Goal: Task Accomplishment & Management: Manage account settings

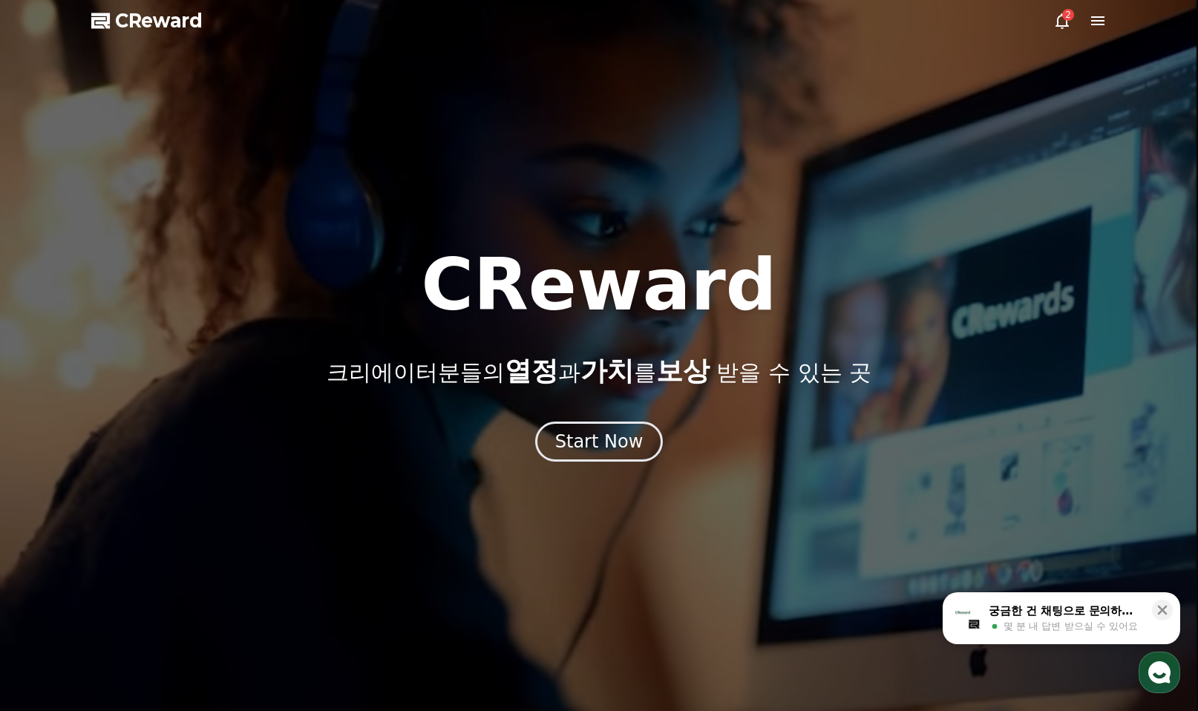
click at [1056, 22] on icon at bounding box center [1062, 21] width 18 height 18
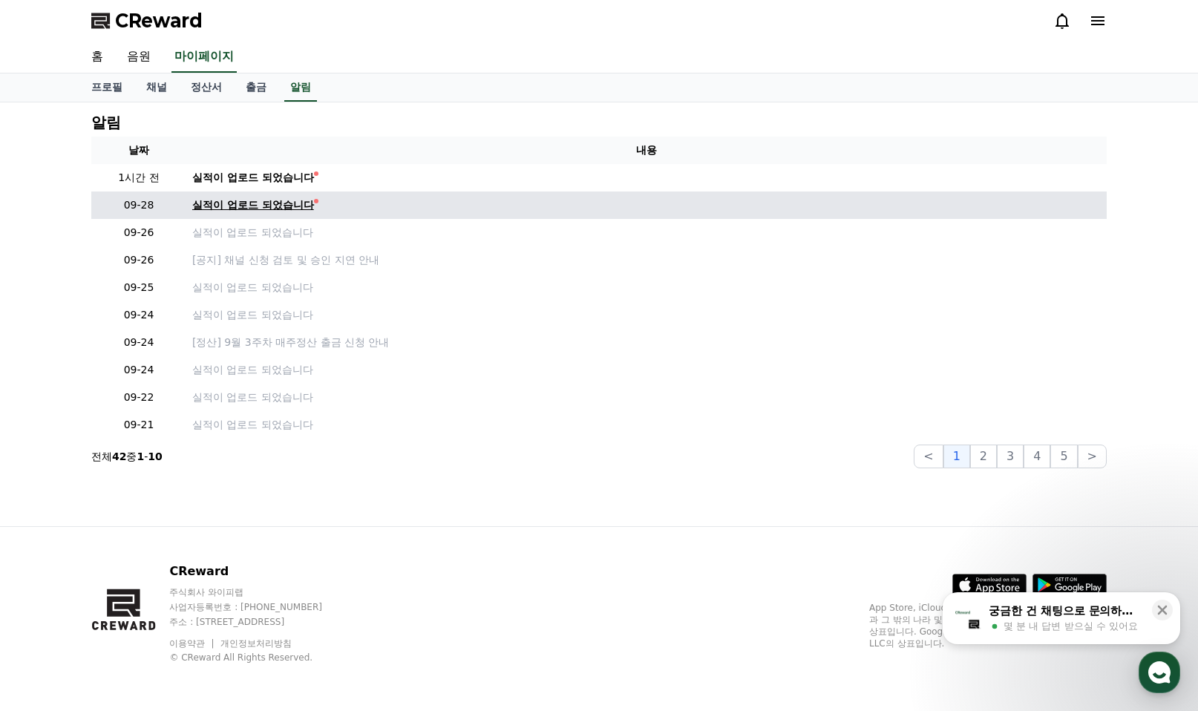
click at [267, 207] on div "실적이 업로드 되었습니다" at bounding box center [253, 205] width 122 height 16
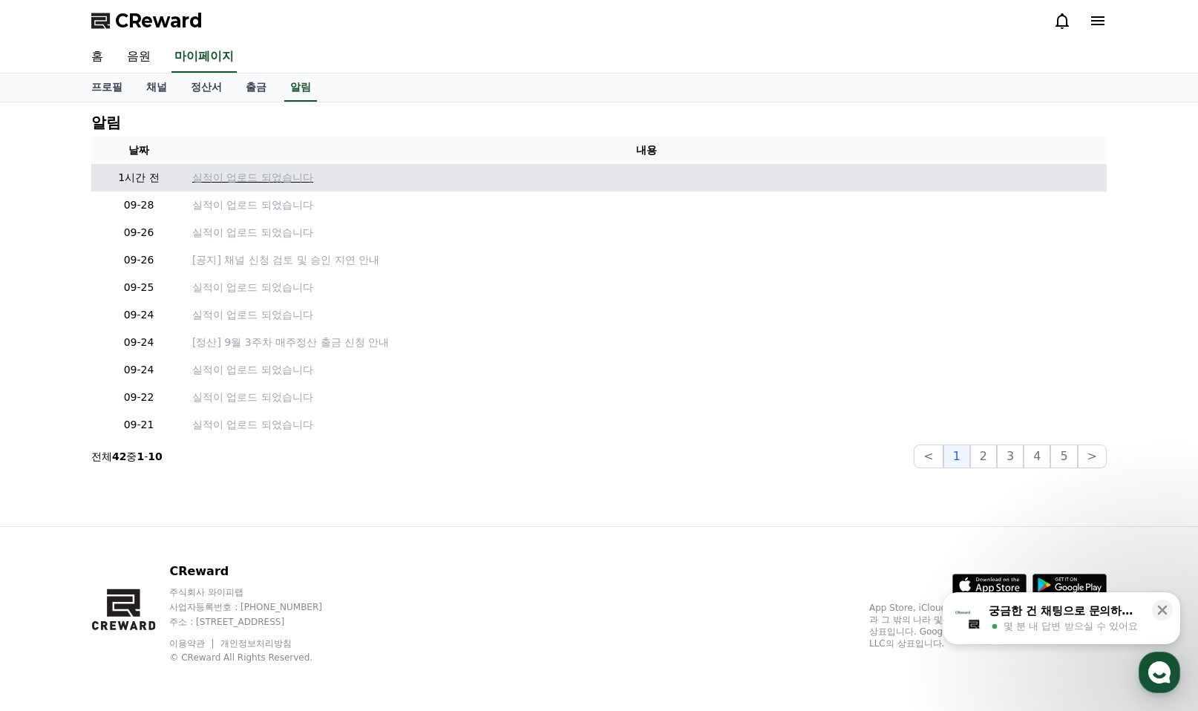
click at [242, 173] on p "실적이 업로드 되었습니다" at bounding box center [646, 178] width 909 height 16
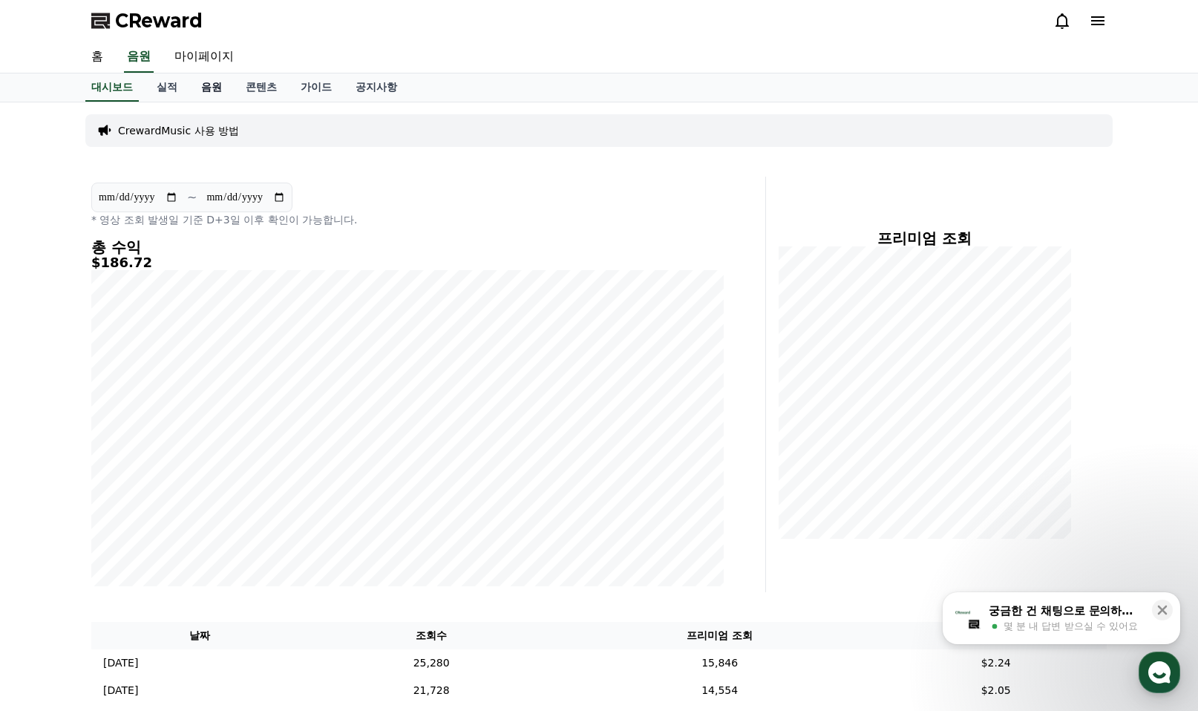
click at [216, 89] on link "음원" at bounding box center [211, 87] width 45 height 28
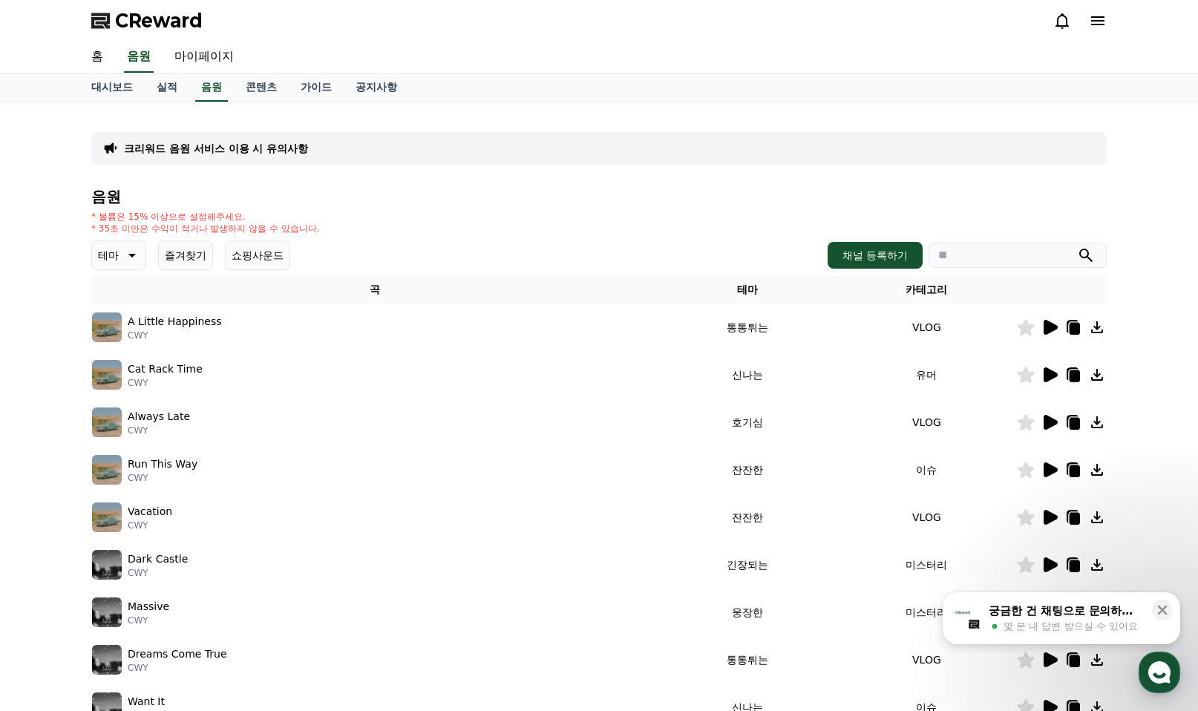
click at [129, 259] on icon at bounding box center [131, 255] width 18 height 18
click at [119, 301] on button "신나는" at bounding box center [115, 303] width 43 height 33
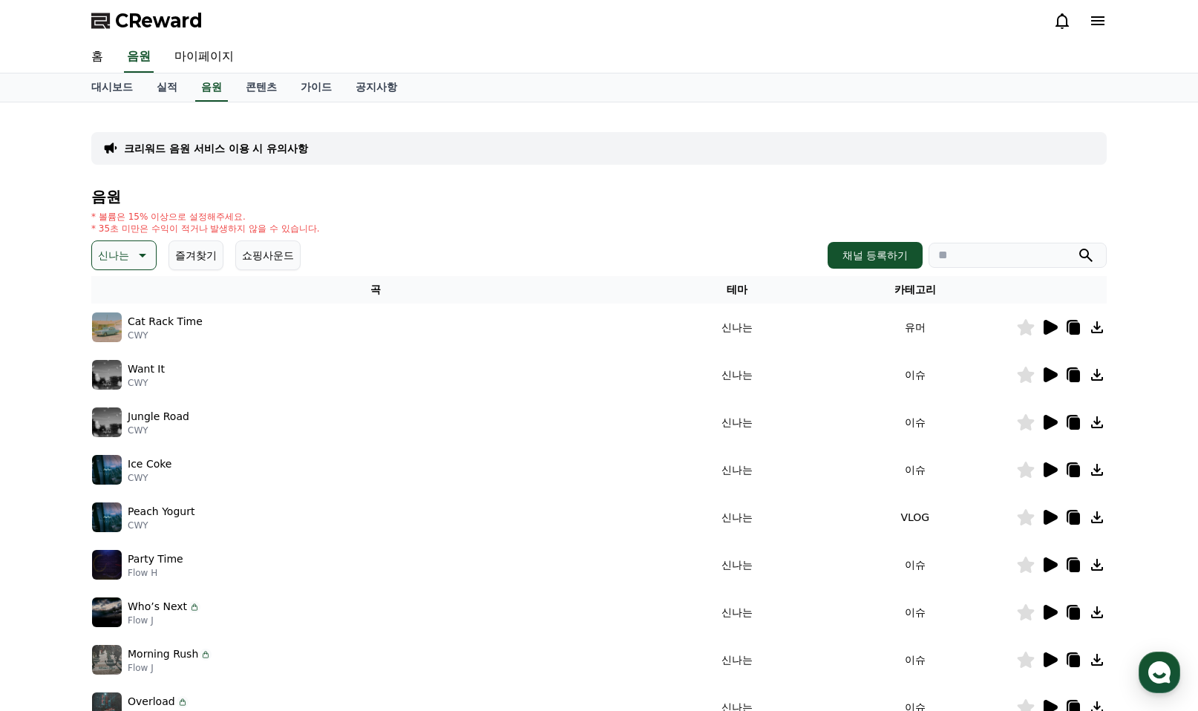
click at [1051, 324] on icon at bounding box center [1051, 327] width 14 height 15
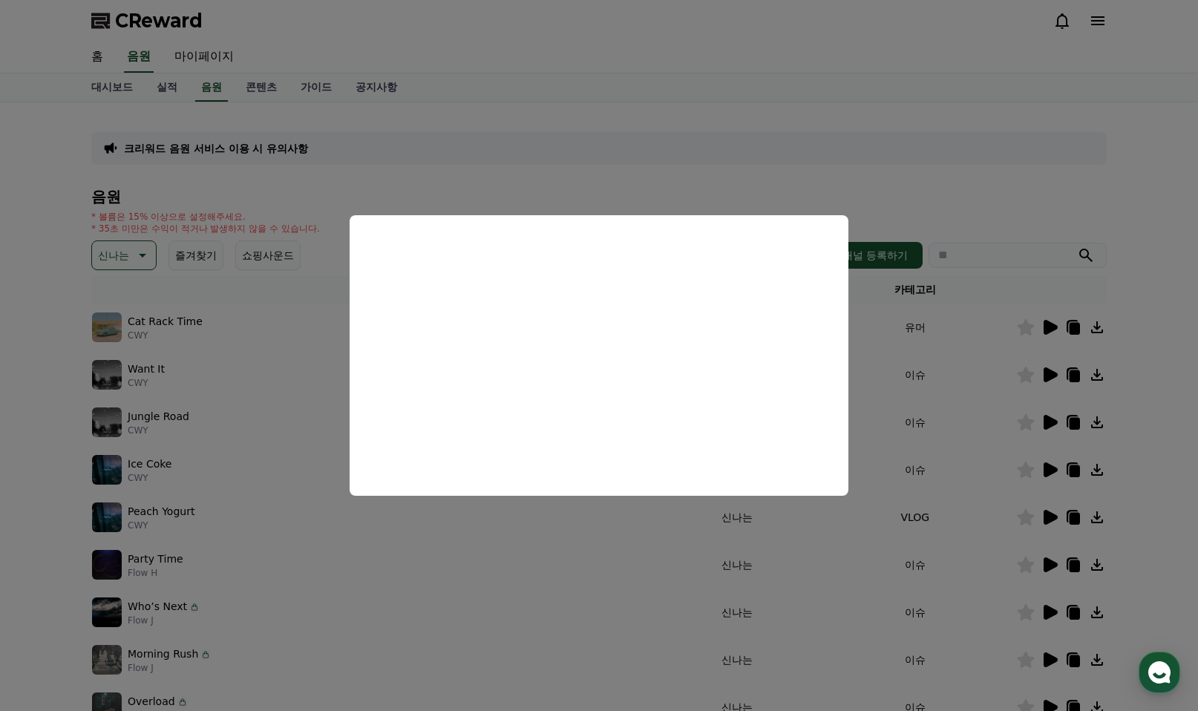
click at [986, 182] on button "close modal" at bounding box center [599, 355] width 1198 height 711
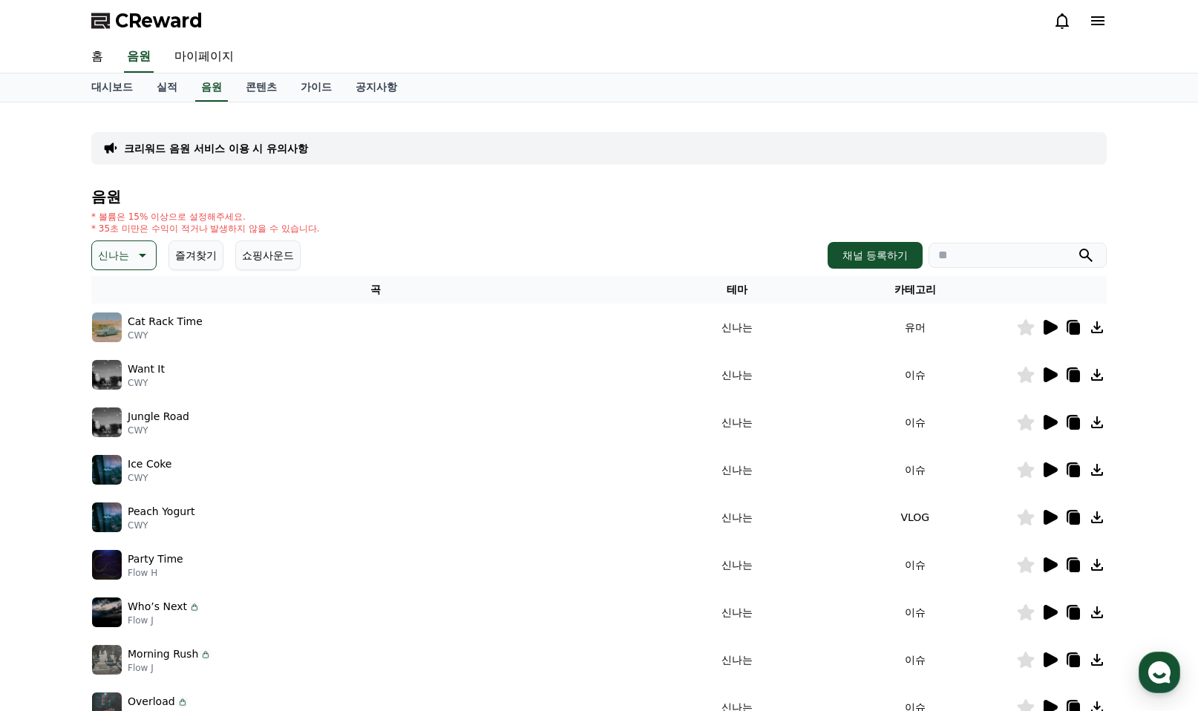
click at [143, 252] on icon at bounding box center [141, 255] width 18 height 18
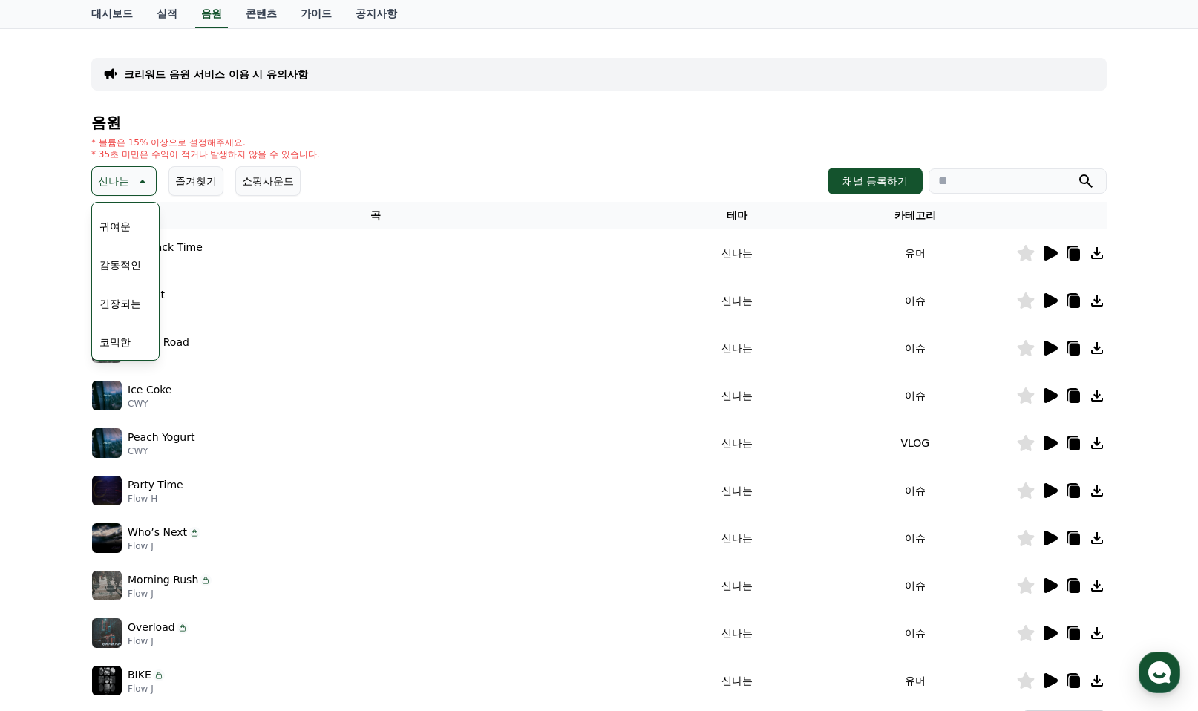
scroll to position [463, 0]
click at [117, 258] on button "그루브" at bounding box center [115, 259] width 43 height 33
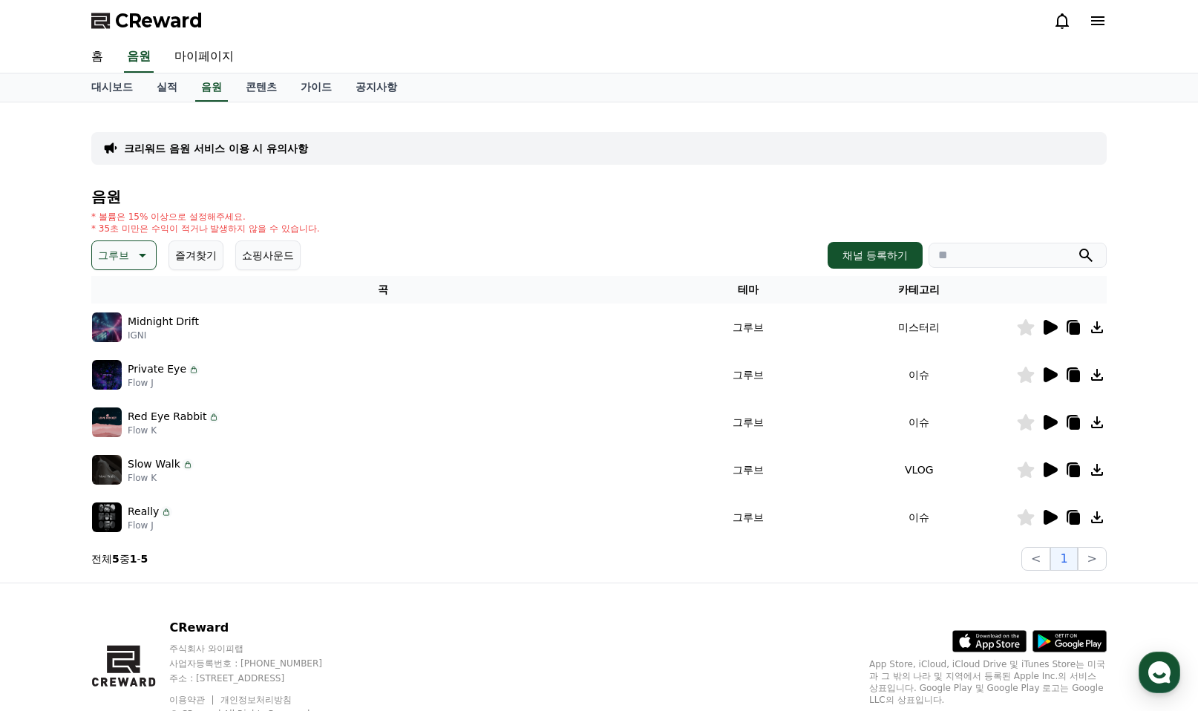
click at [1045, 327] on icon at bounding box center [1051, 327] width 14 height 15
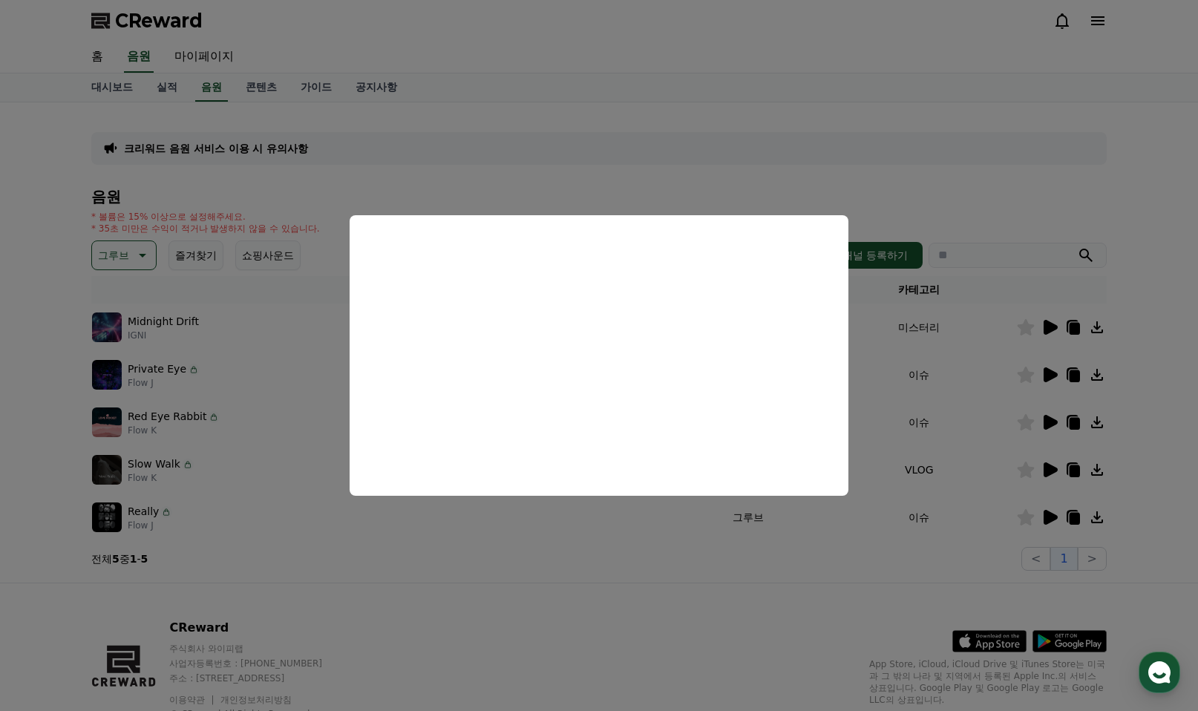
click at [1047, 372] on button "close modal" at bounding box center [599, 355] width 1198 height 711
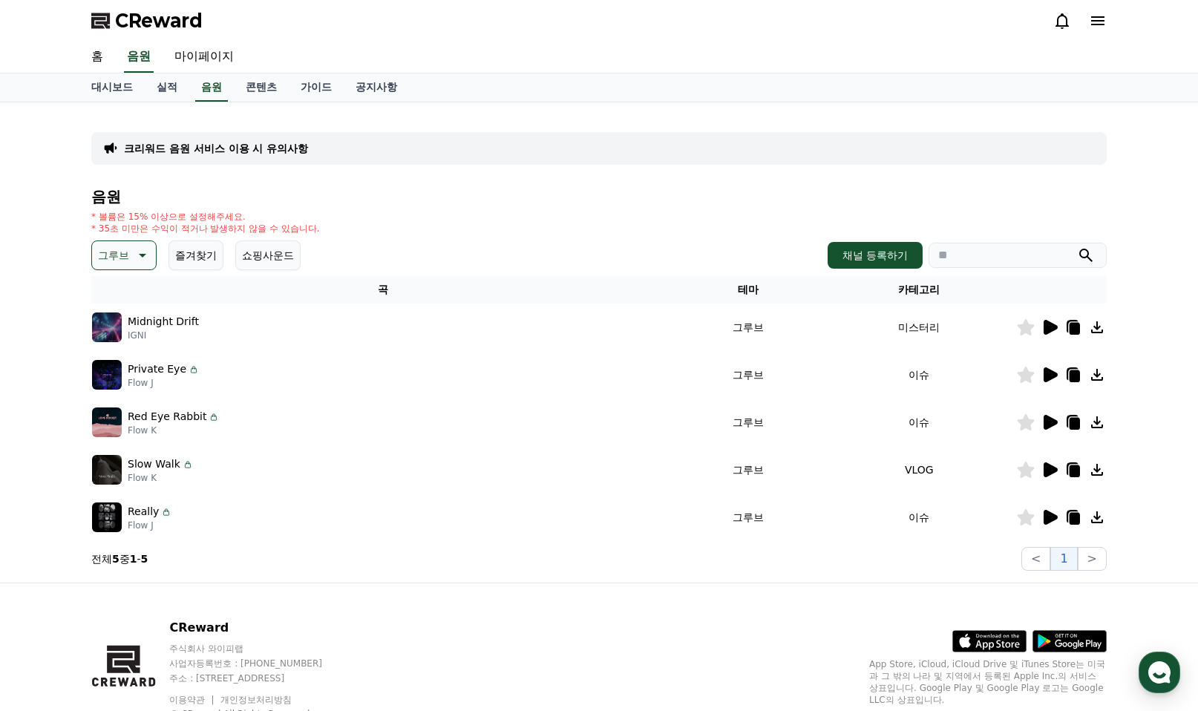
click at [1047, 372] on icon at bounding box center [1051, 374] width 14 height 15
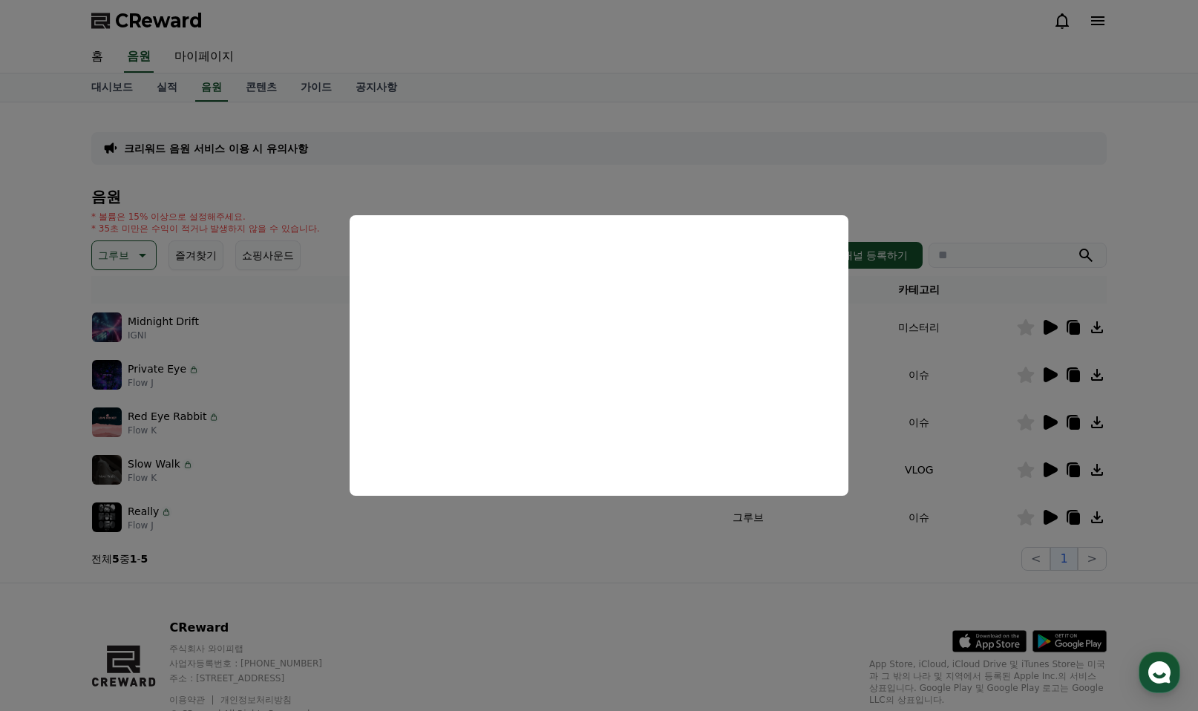
click at [1047, 420] on button "close modal" at bounding box center [599, 355] width 1198 height 711
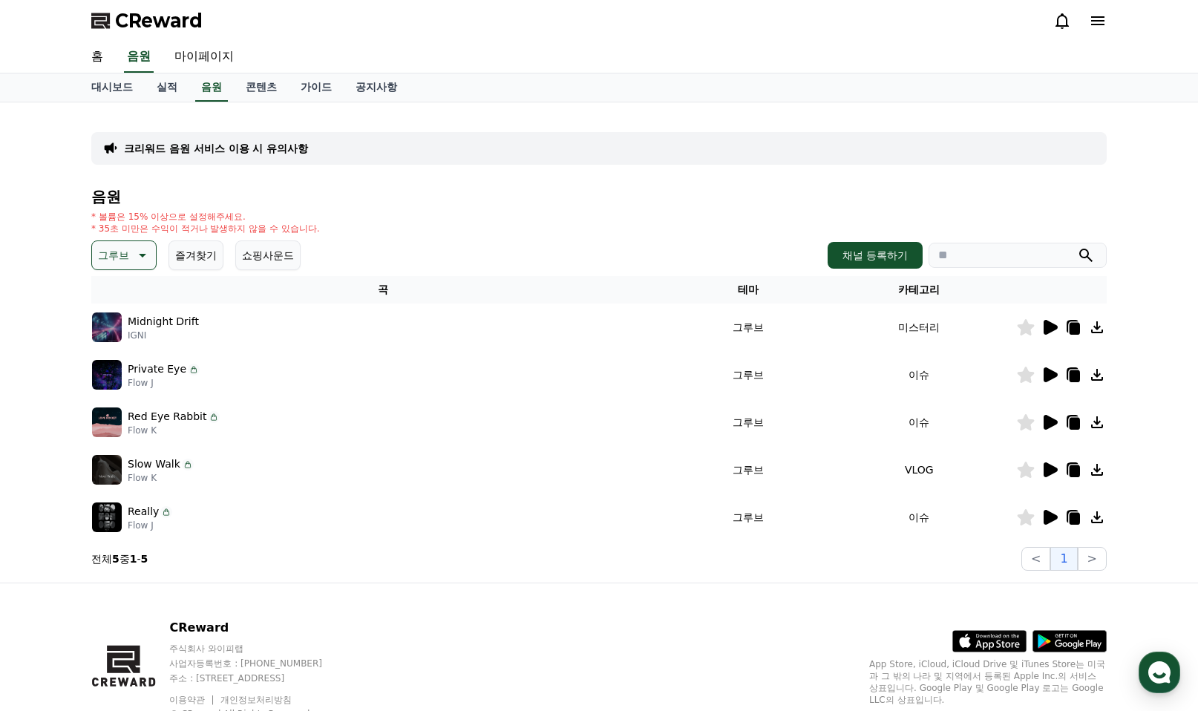
click at [1041, 419] on icon at bounding box center [1050, 422] width 18 height 18
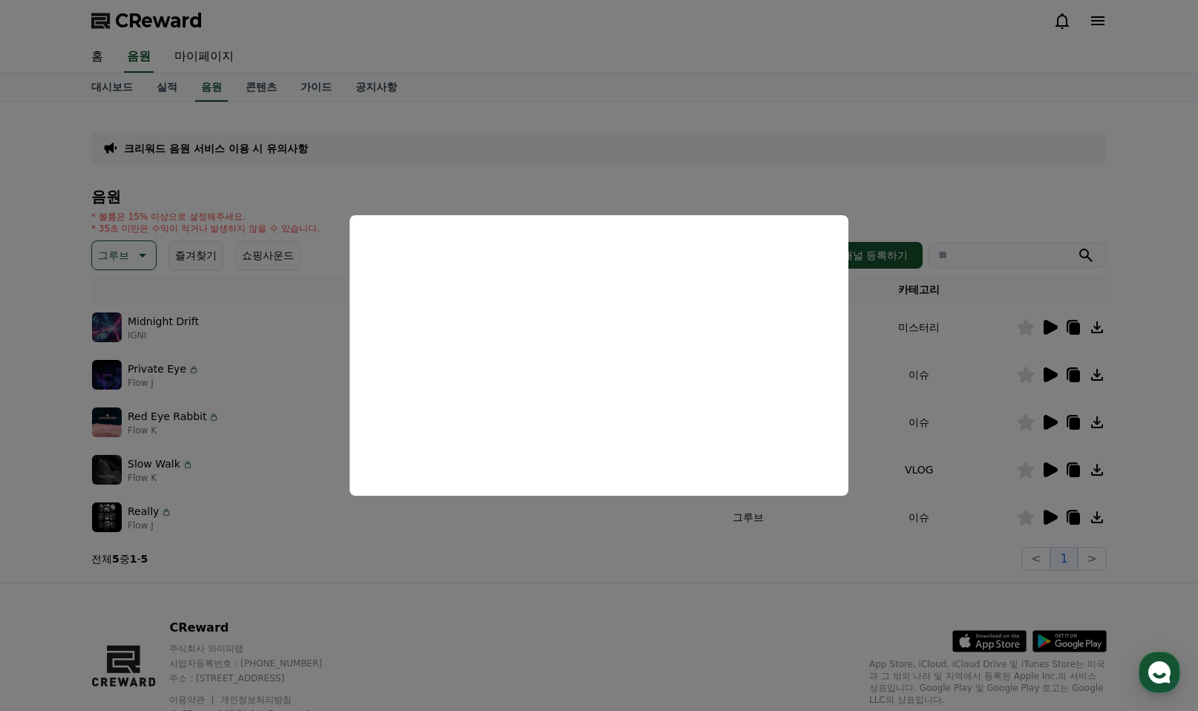
click at [1047, 466] on button "close modal" at bounding box center [599, 355] width 1198 height 711
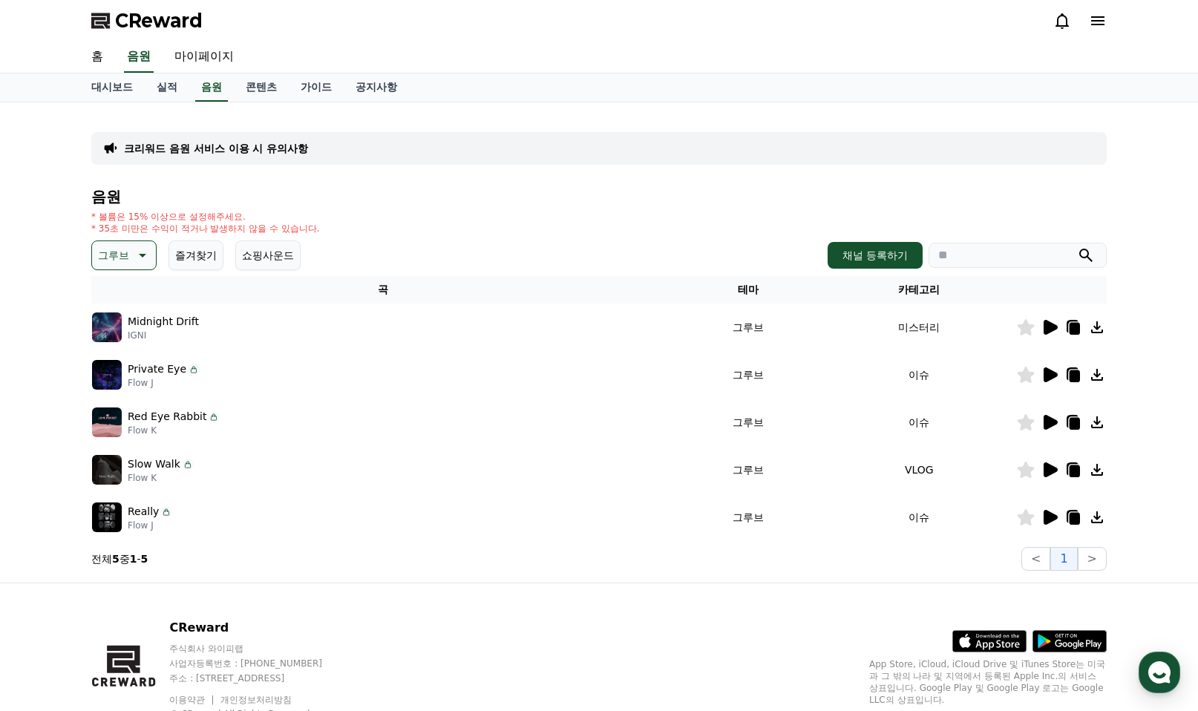
click at [1053, 466] on icon at bounding box center [1051, 469] width 14 height 15
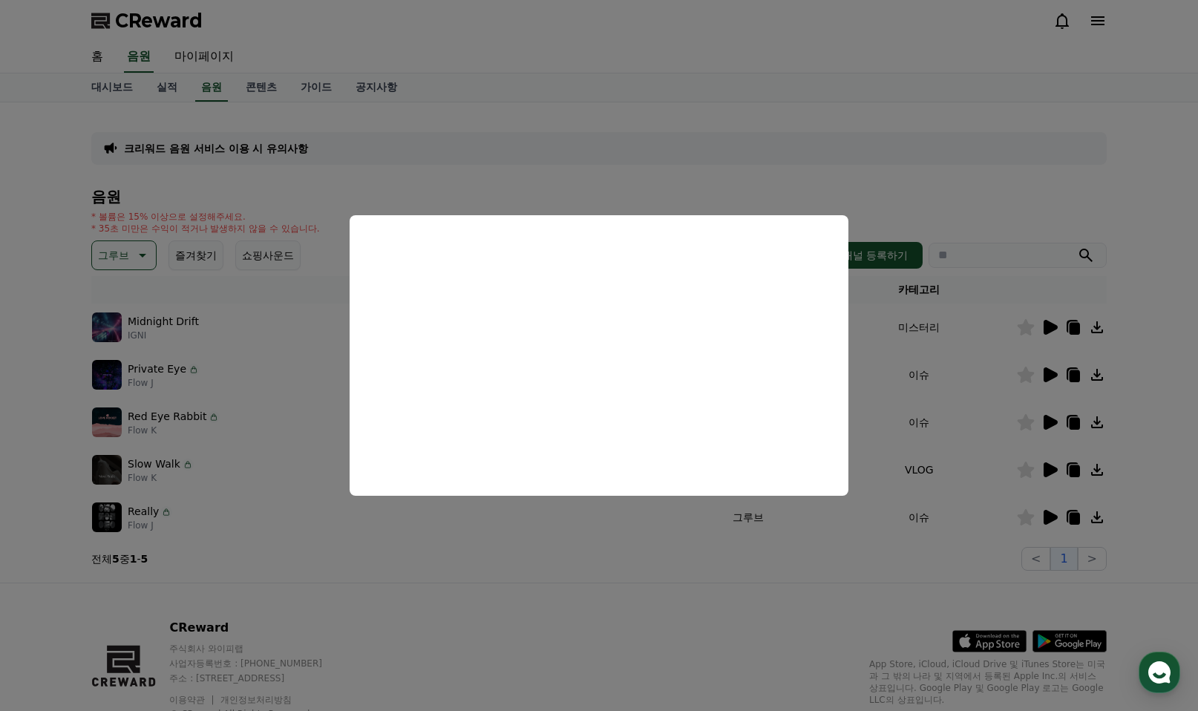
click at [140, 255] on button "close modal" at bounding box center [599, 355] width 1198 height 711
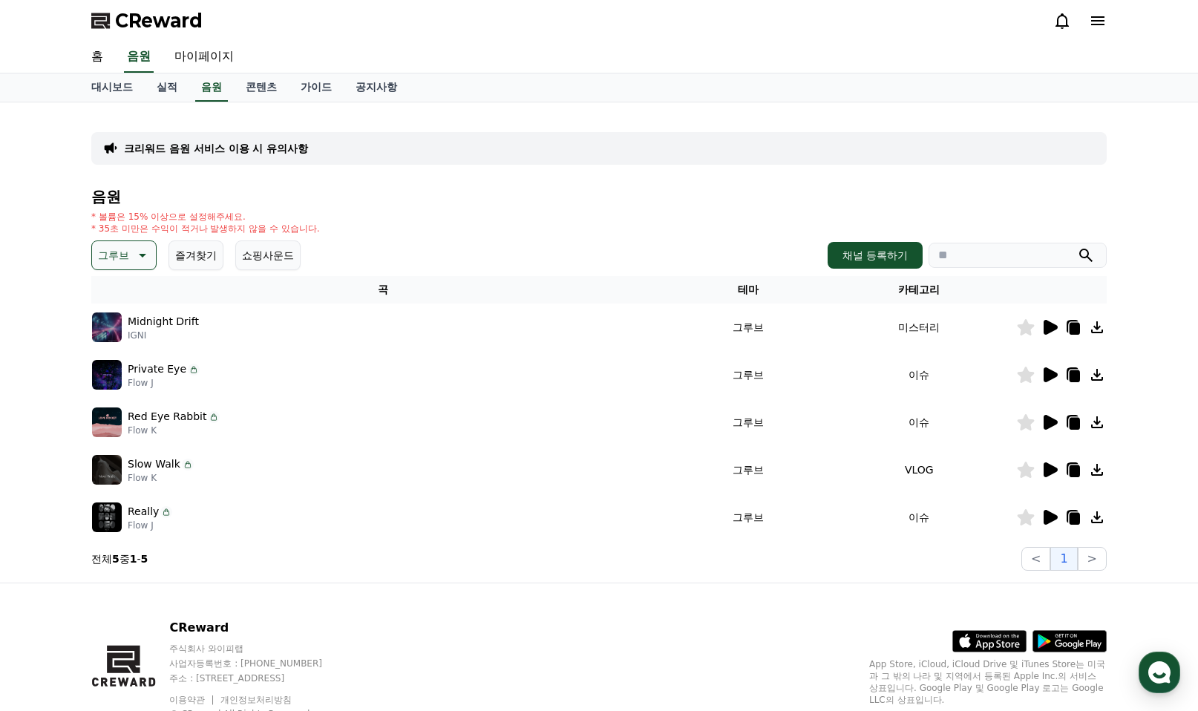
click at [140, 255] on icon at bounding box center [142, 256] width 7 height 4
click at [118, 305] on button "신나는" at bounding box center [115, 303] width 43 height 33
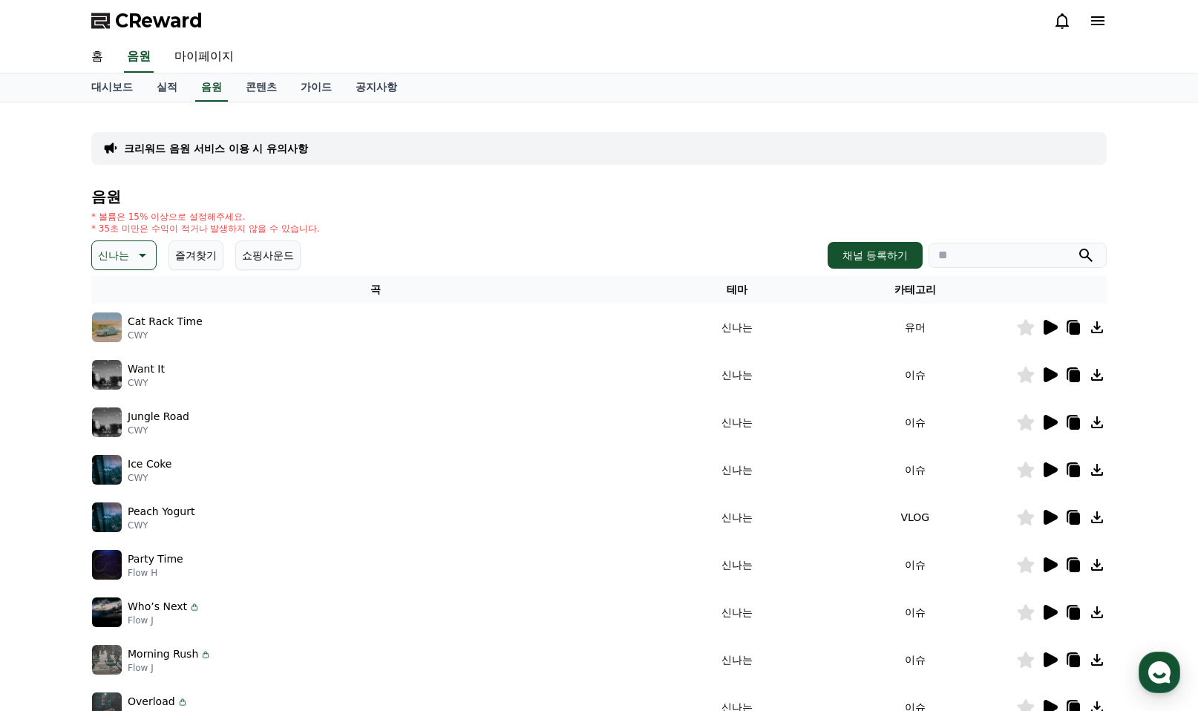
click at [127, 257] on p "신나는" at bounding box center [113, 255] width 31 height 21
click at [119, 340] on button "통통튀는" at bounding box center [120, 339] width 53 height 33
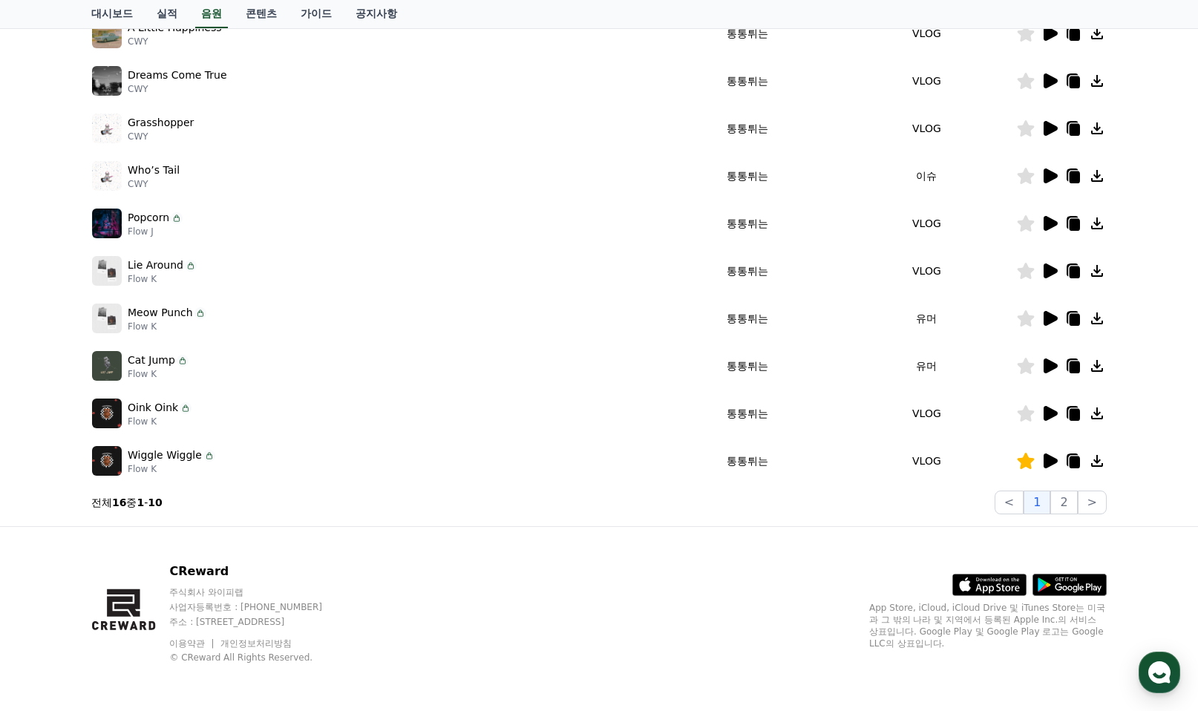
scroll to position [220, 0]
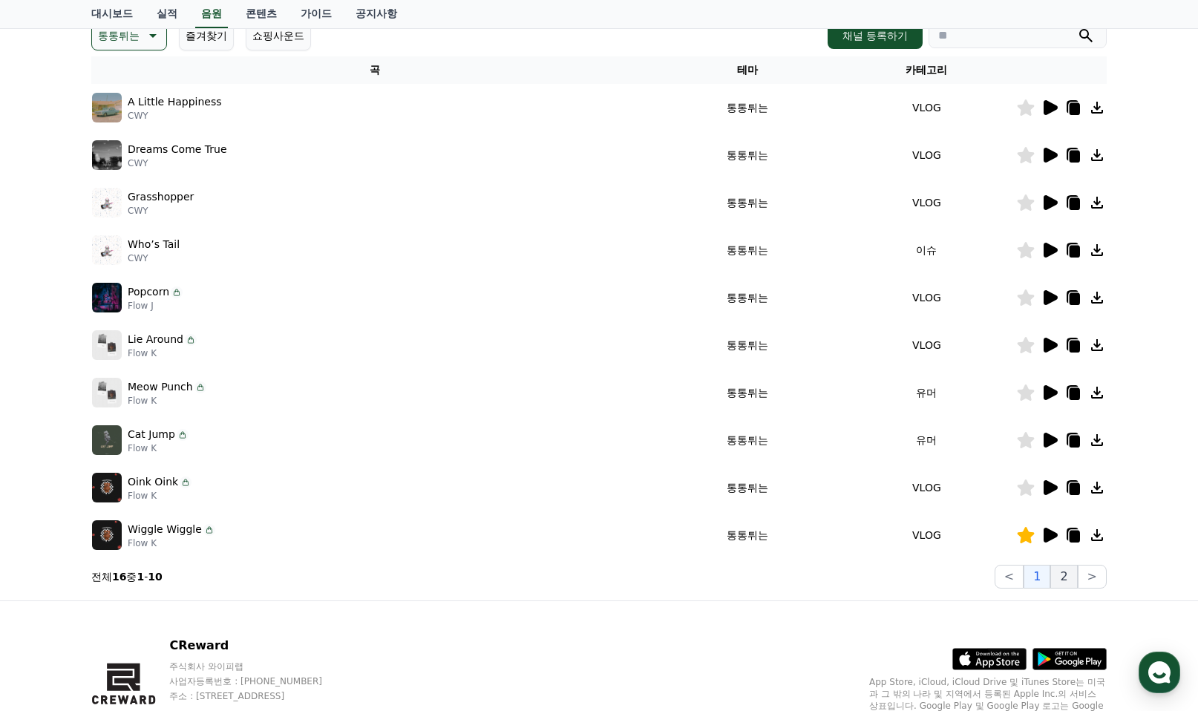
click at [1059, 578] on button "2" at bounding box center [1063, 577] width 27 height 24
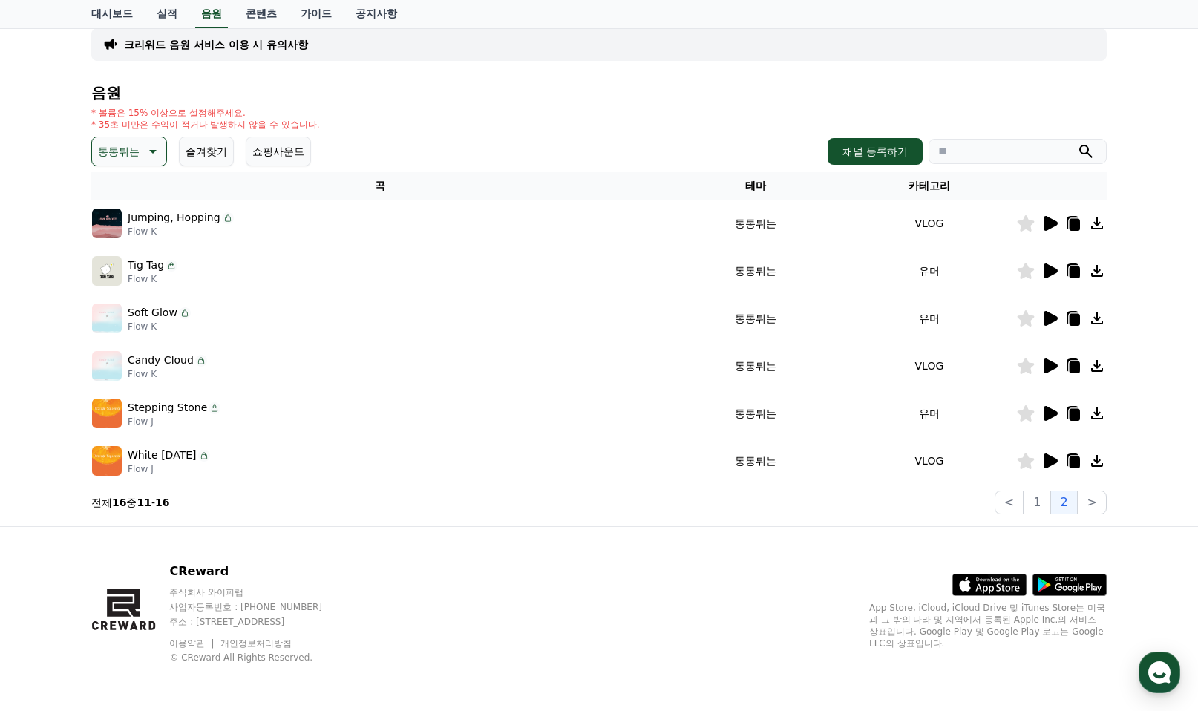
click at [1048, 413] on icon at bounding box center [1051, 413] width 14 height 15
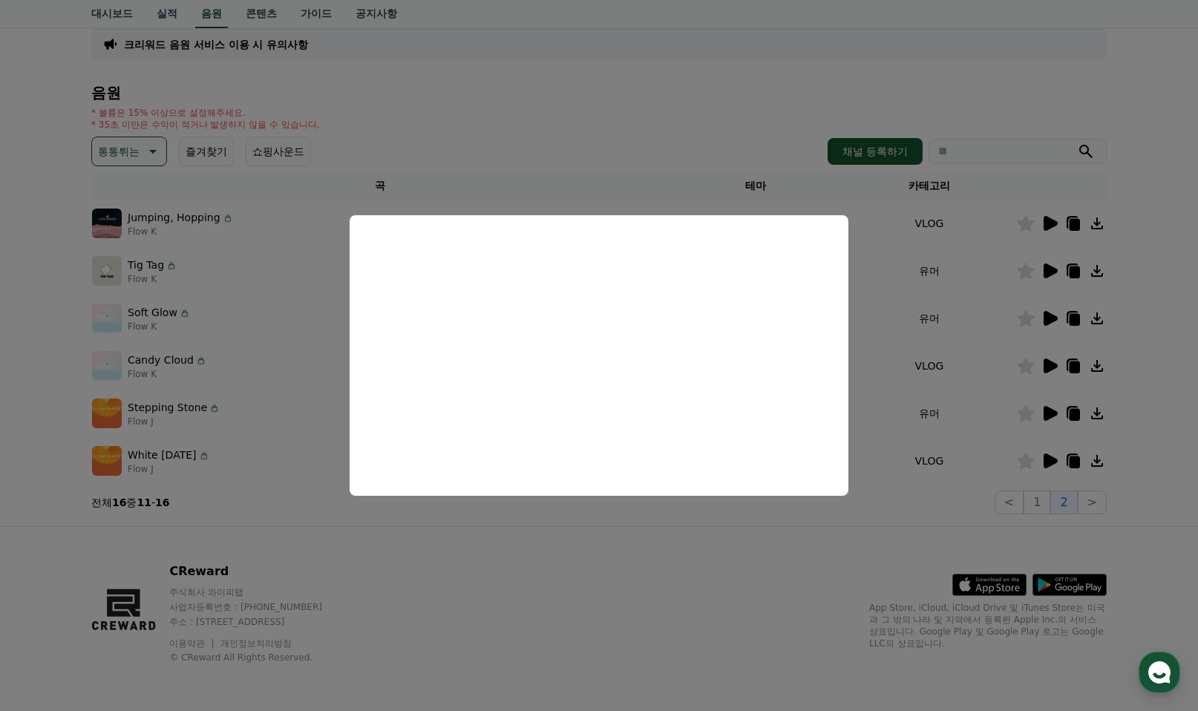
click at [1050, 219] on button "close modal" at bounding box center [599, 355] width 1198 height 711
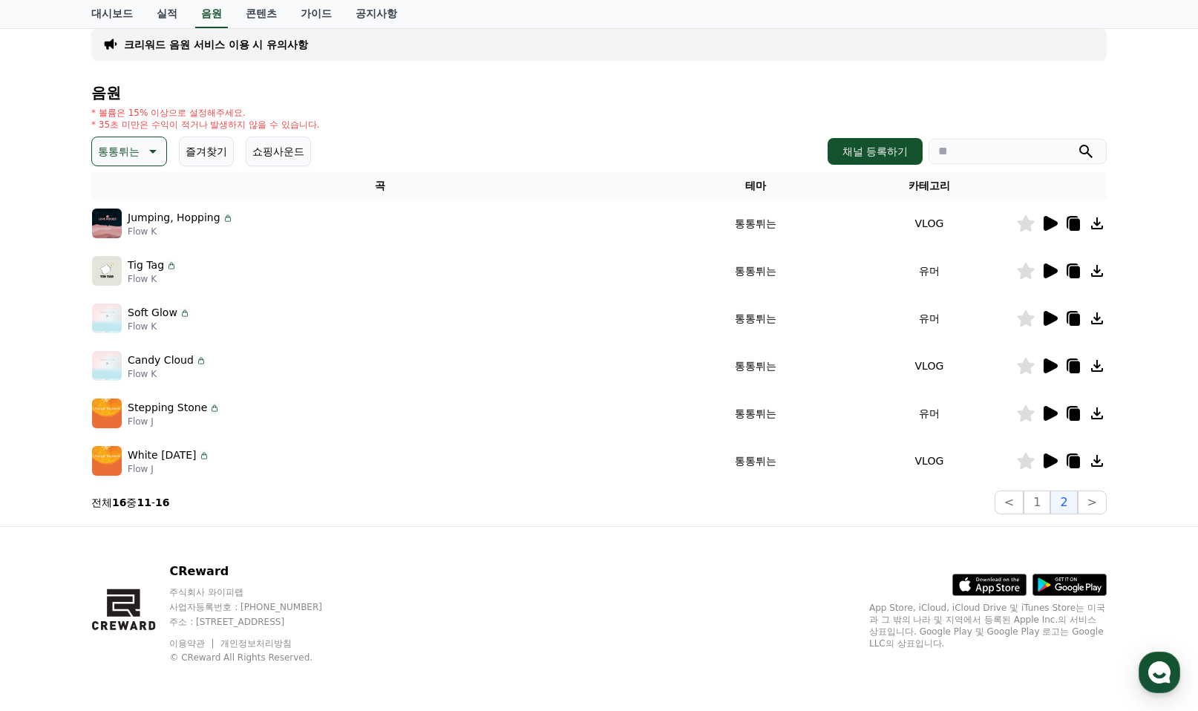
click at [1050, 223] on icon at bounding box center [1051, 223] width 14 height 15
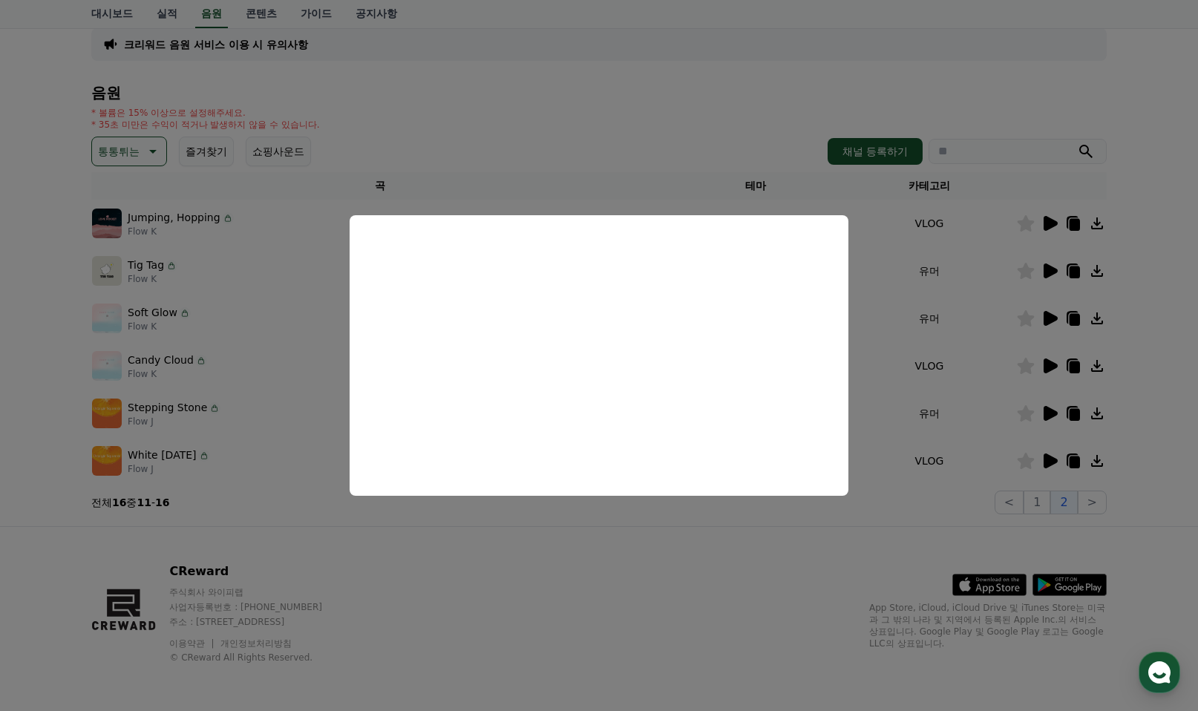
click at [712, 599] on button "close modal" at bounding box center [599, 355] width 1198 height 711
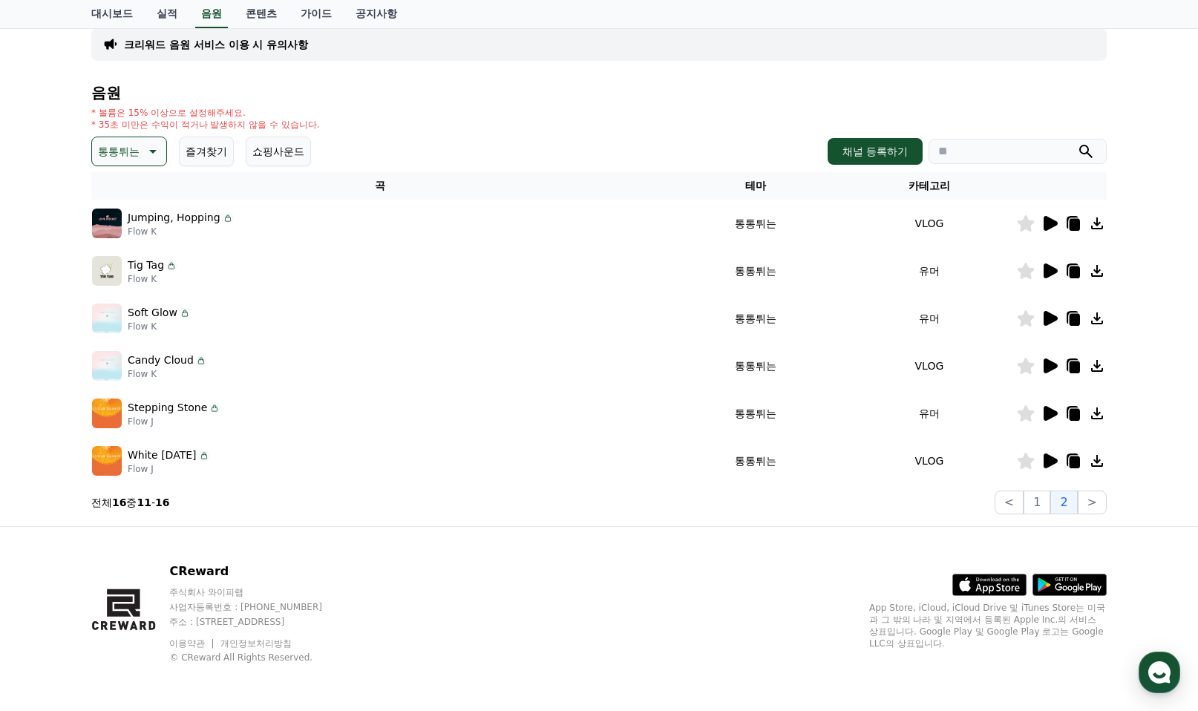
click at [151, 148] on icon at bounding box center [152, 152] width 18 height 18
click at [117, 284] on button "EDM" at bounding box center [112, 283] width 36 height 33
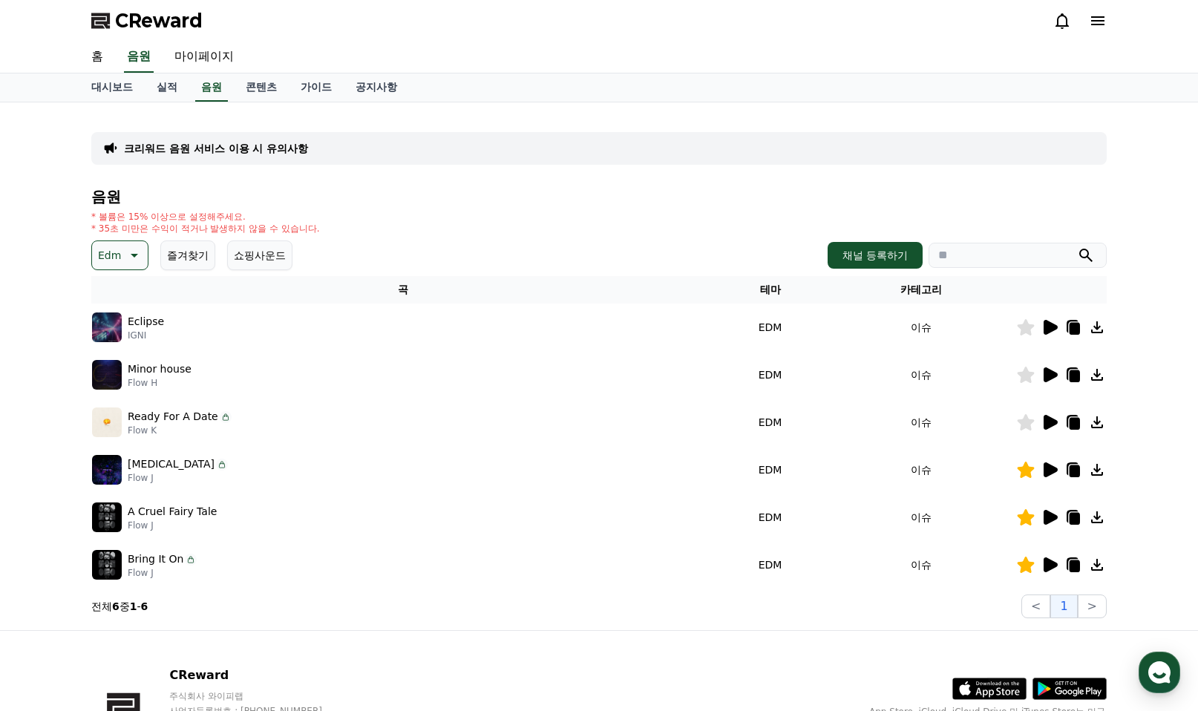
click at [1052, 329] on icon at bounding box center [1051, 327] width 14 height 15
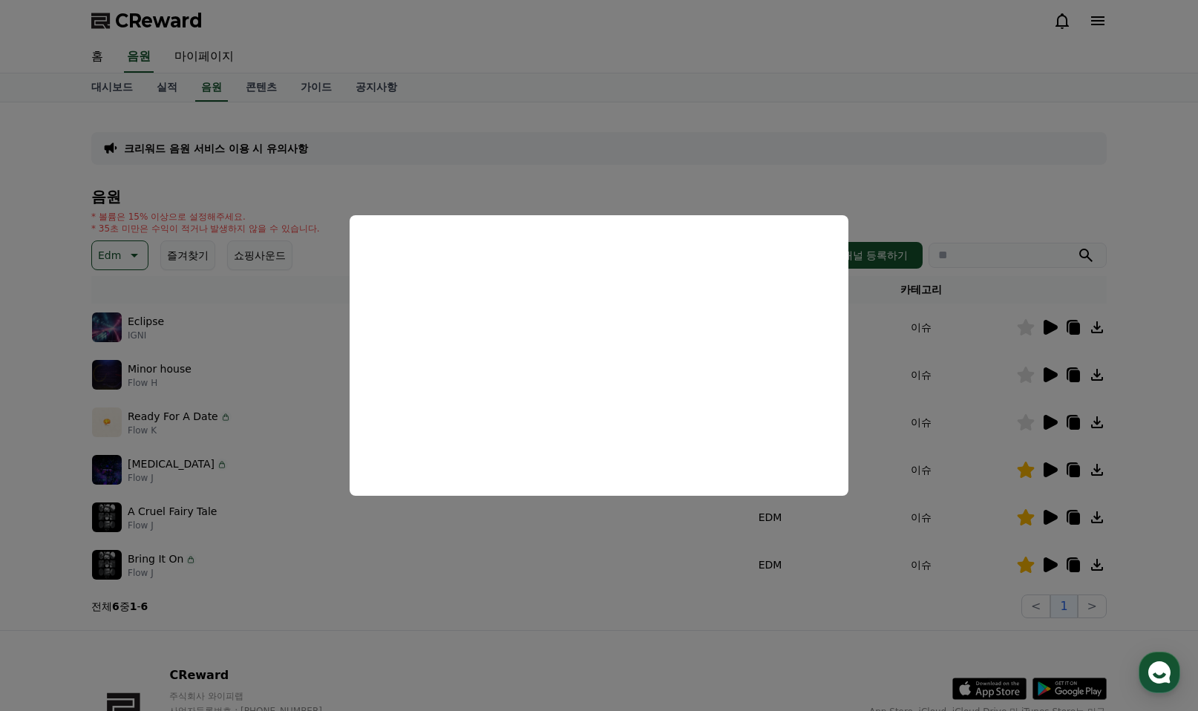
click at [1056, 364] on button "close modal" at bounding box center [599, 355] width 1198 height 711
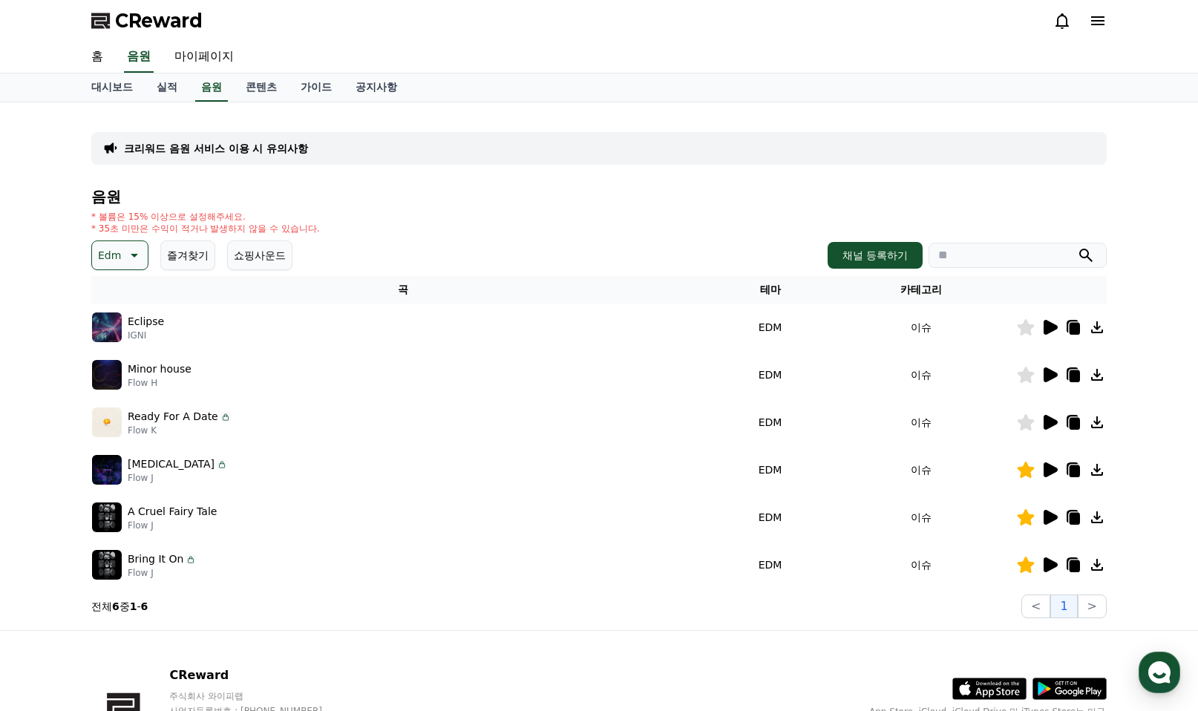
click at [1052, 376] on icon at bounding box center [1051, 374] width 14 height 15
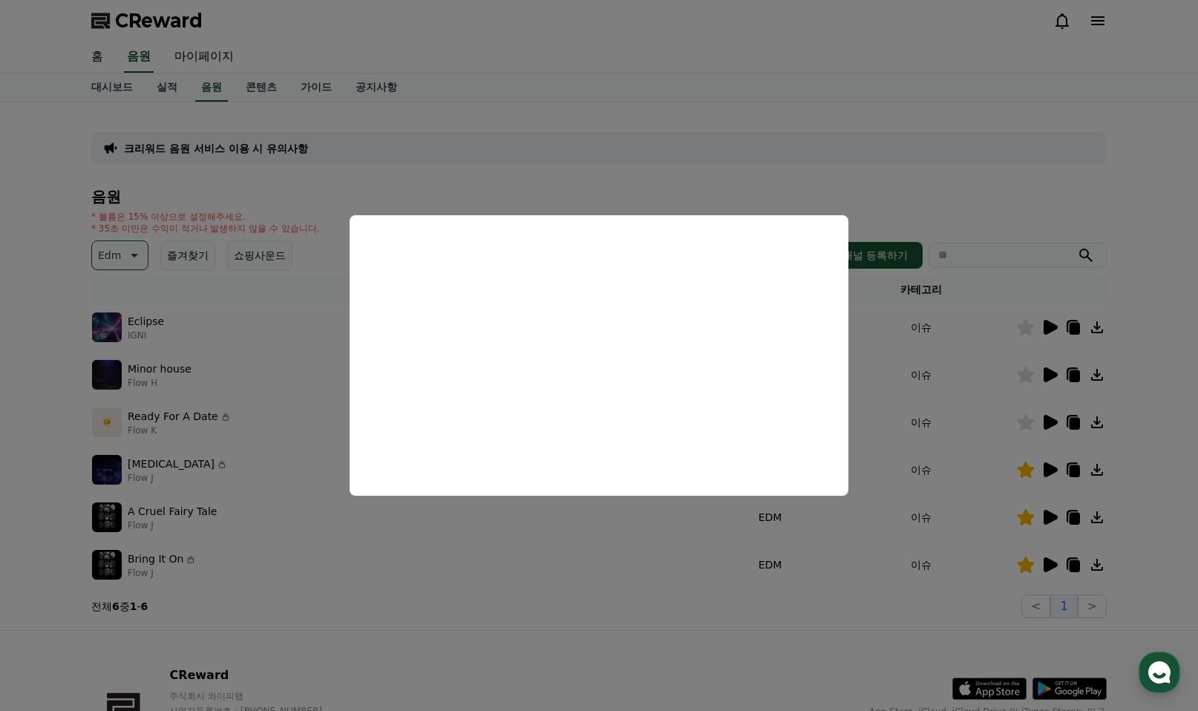
click at [1052, 418] on button "close modal" at bounding box center [599, 355] width 1198 height 711
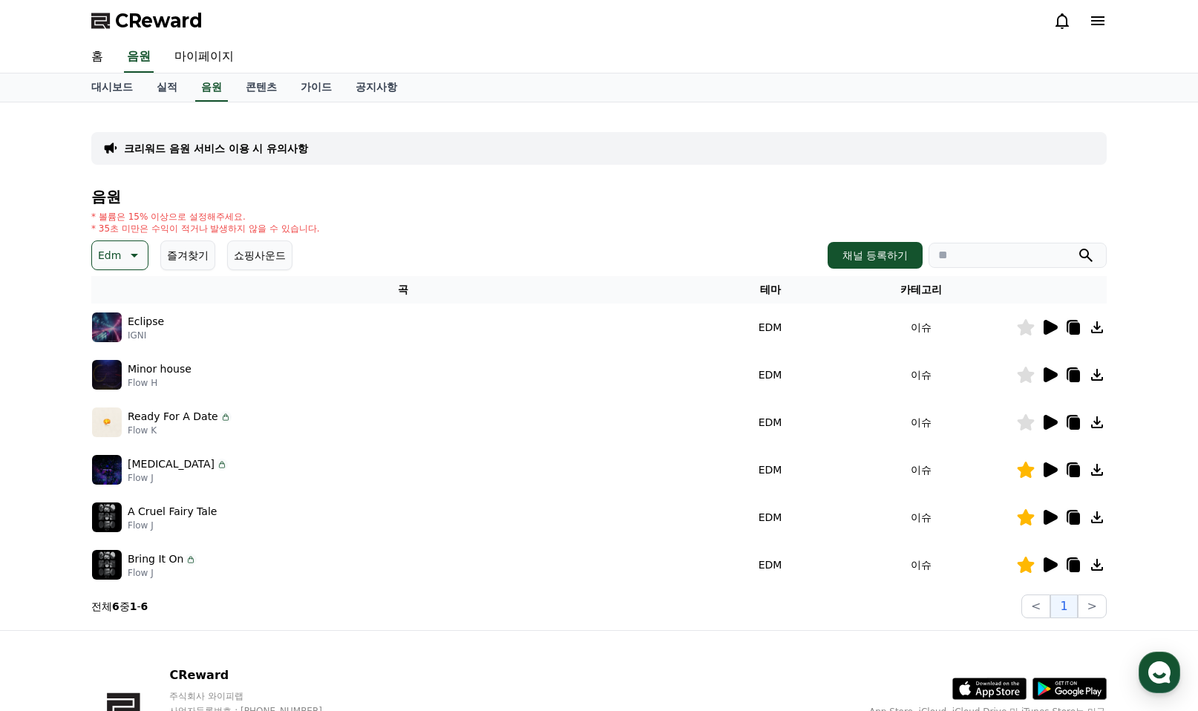
click at [1052, 418] on icon at bounding box center [1051, 422] width 14 height 15
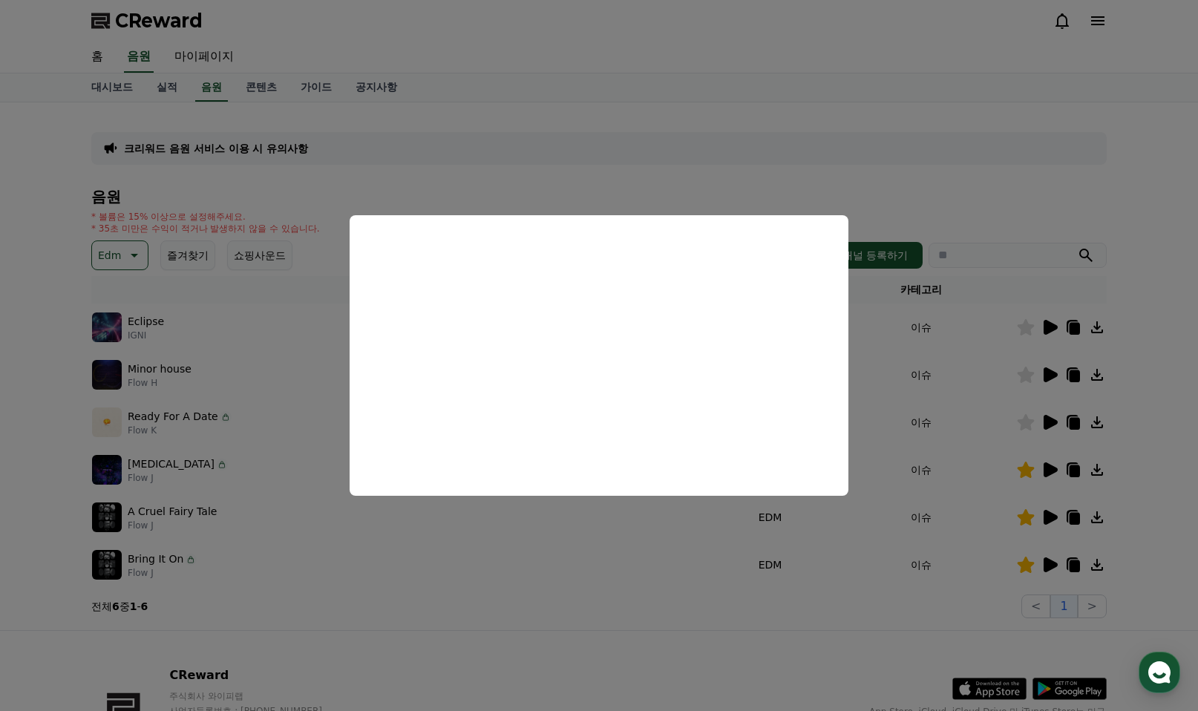
click at [1051, 472] on button "close modal" at bounding box center [599, 355] width 1198 height 711
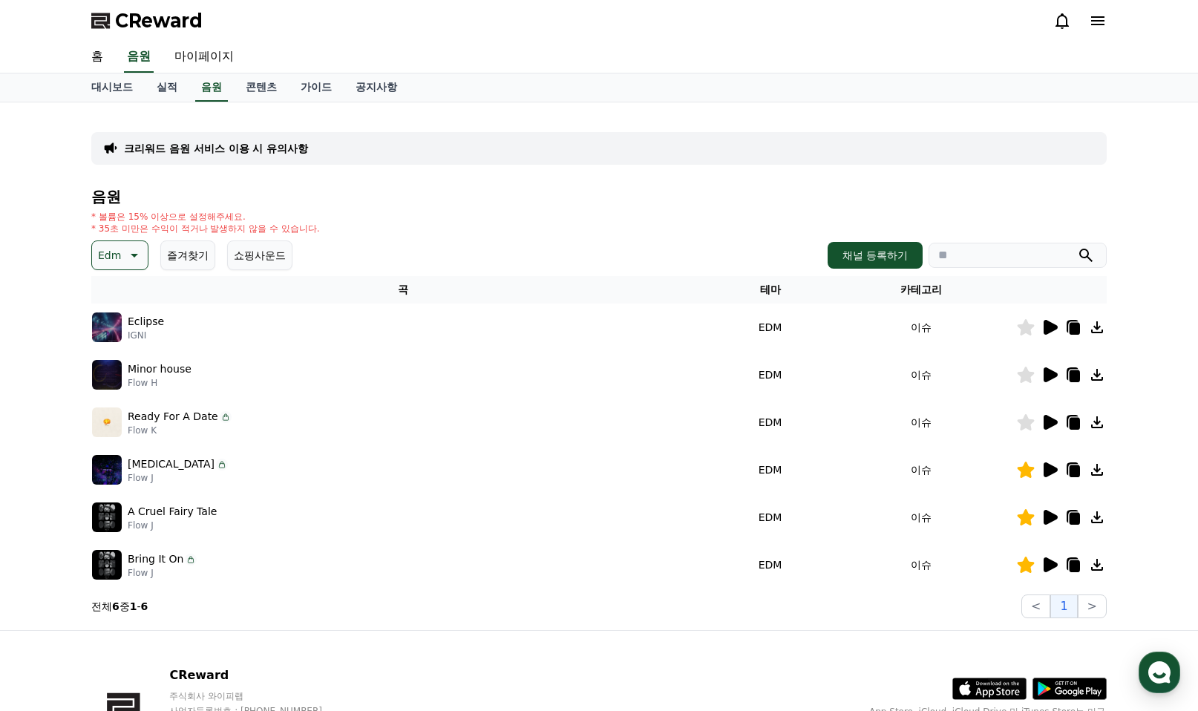
click at [1050, 466] on icon at bounding box center [1051, 469] width 14 height 15
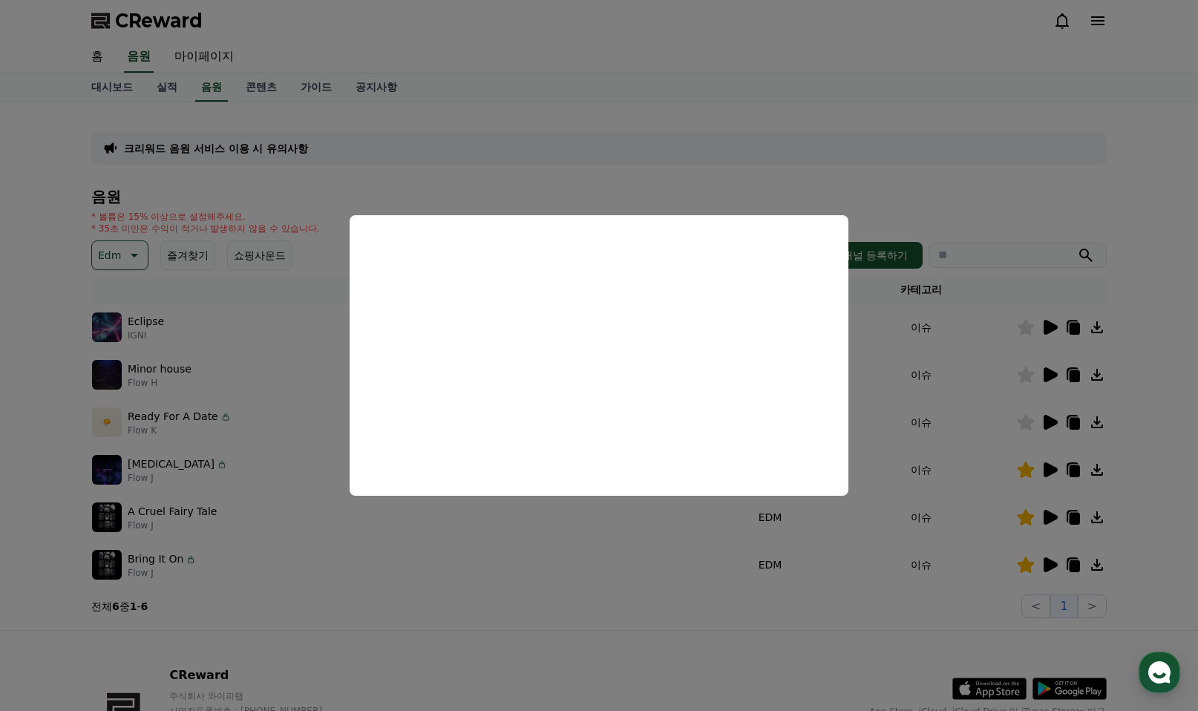
click at [1051, 518] on button "close modal" at bounding box center [599, 355] width 1198 height 711
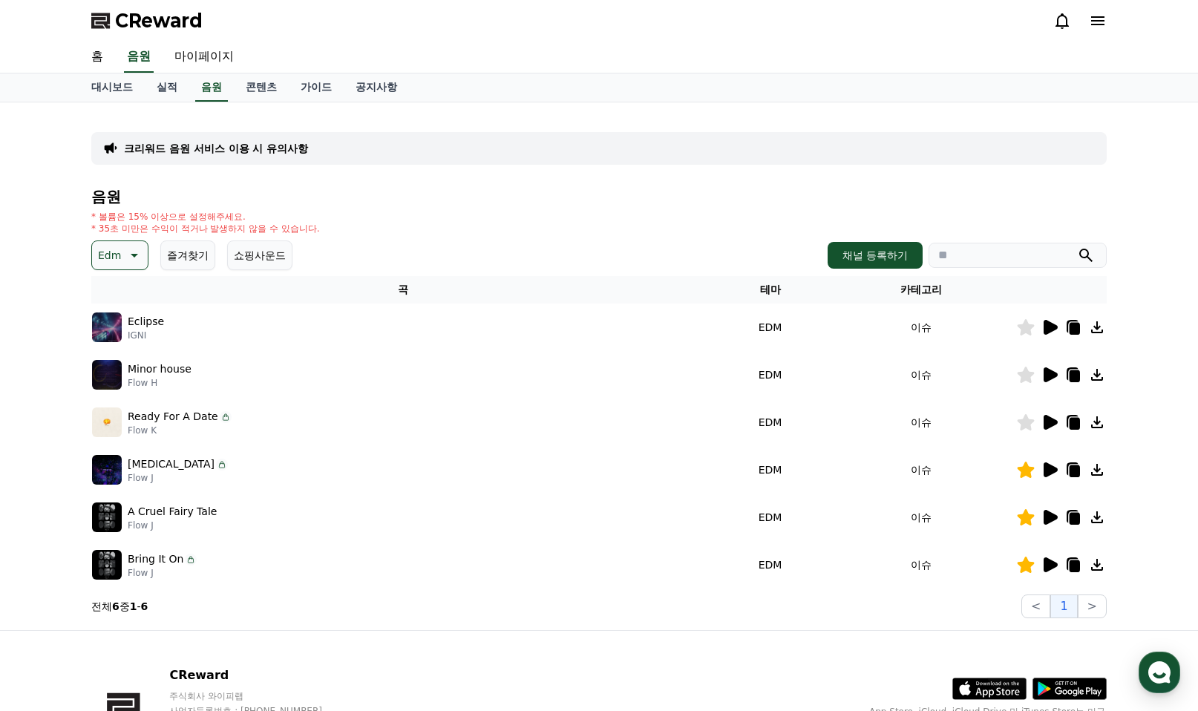
click at [1040, 512] on div at bounding box center [1061, 518] width 89 height 18
click at [1053, 512] on icon at bounding box center [1050, 518] width 18 height 18
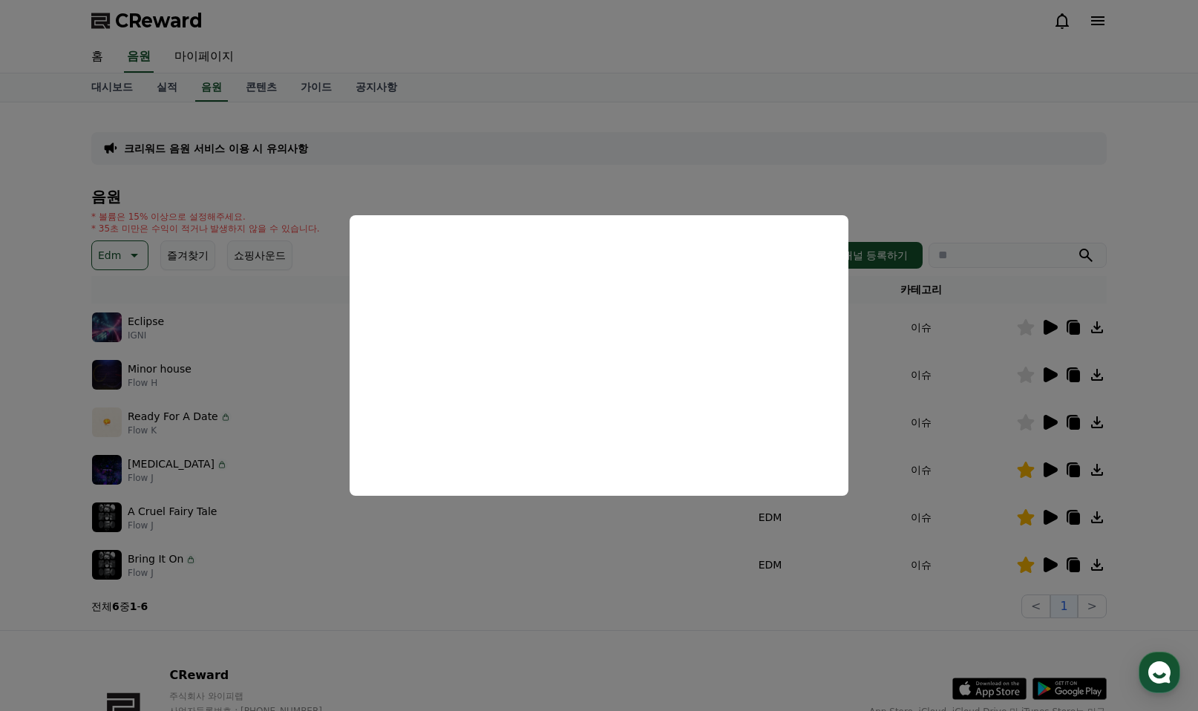
click at [1047, 563] on button "close modal" at bounding box center [599, 355] width 1198 height 711
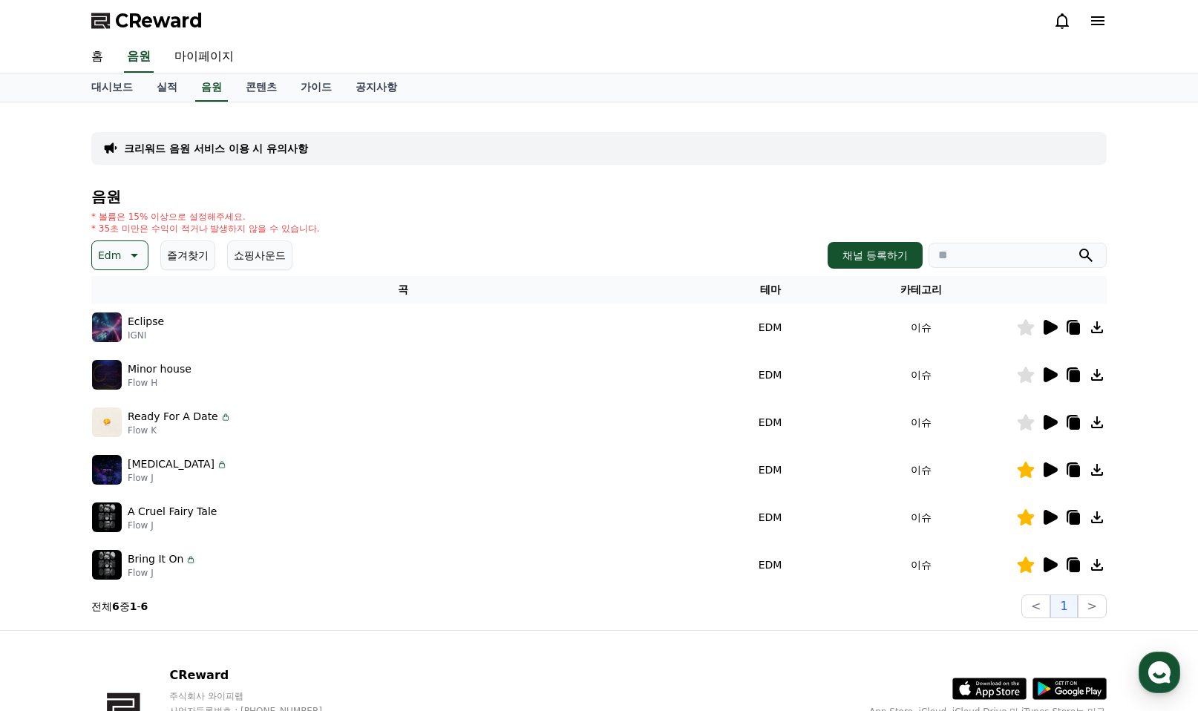
click at [1050, 563] on icon at bounding box center [1051, 564] width 14 height 15
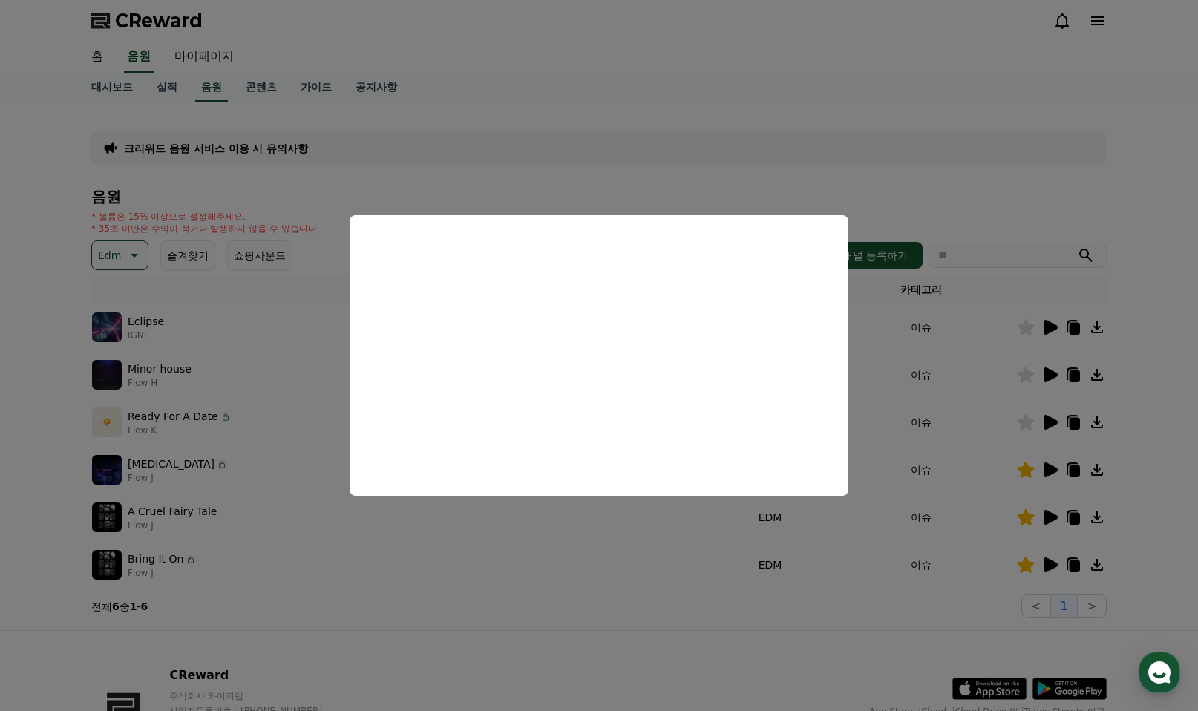
click at [839, 619] on button "close modal" at bounding box center [599, 355] width 1198 height 711
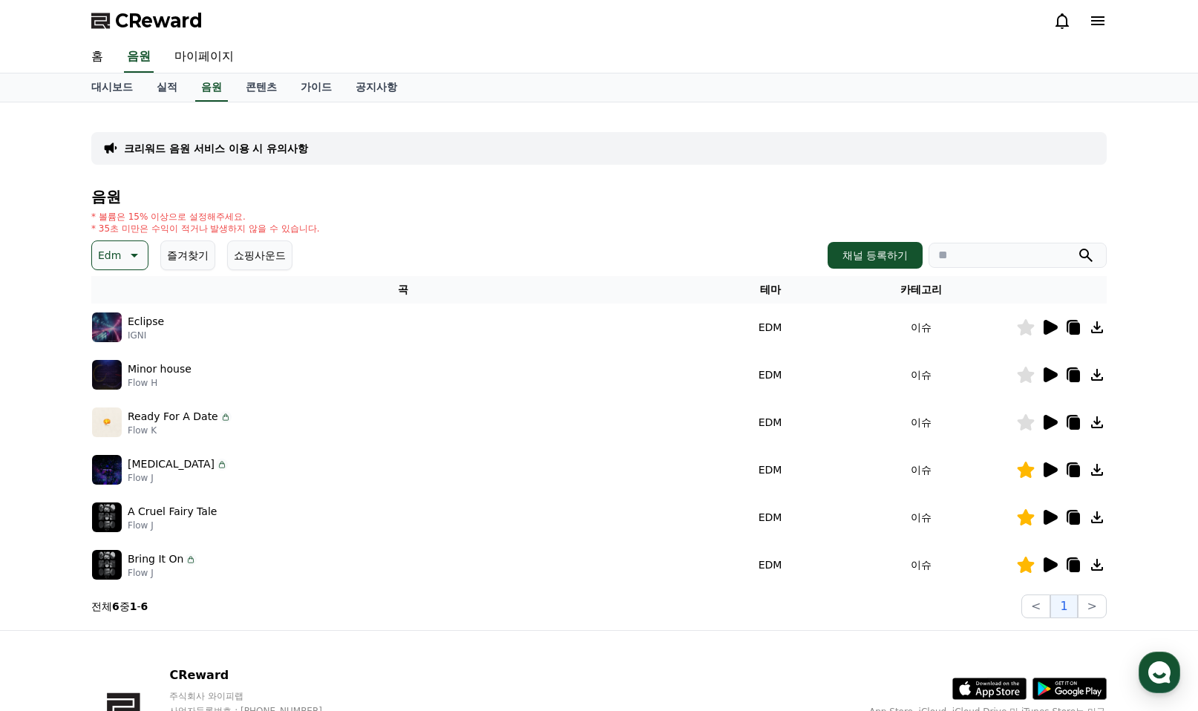
click at [1075, 563] on icon at bounding box center [1075, 566] width 10 height 12
click at [1052, 327] on icon at bounding box center [1051, 327] width 14 height 15
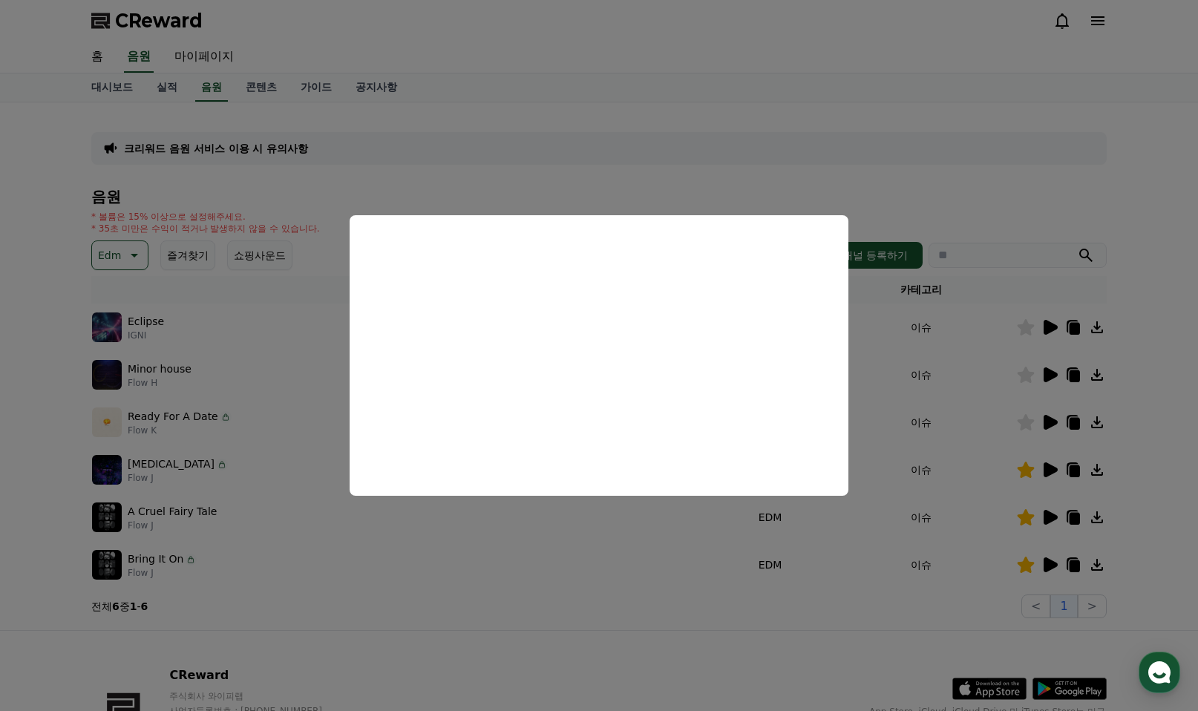
click at [1045, 375] on button "close modal" at bounding box center [599, 355] width 1198 height 711
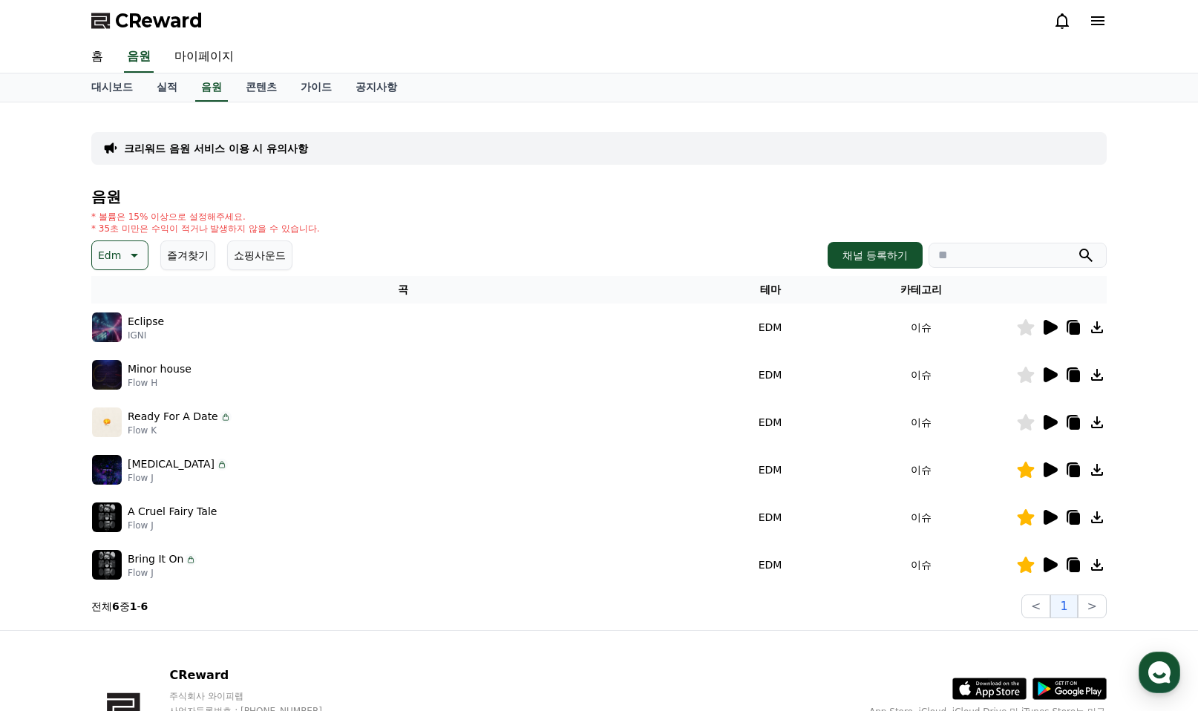
click at [1049, 374] on icon at bounding box center [1051, 374] width 14 height 15
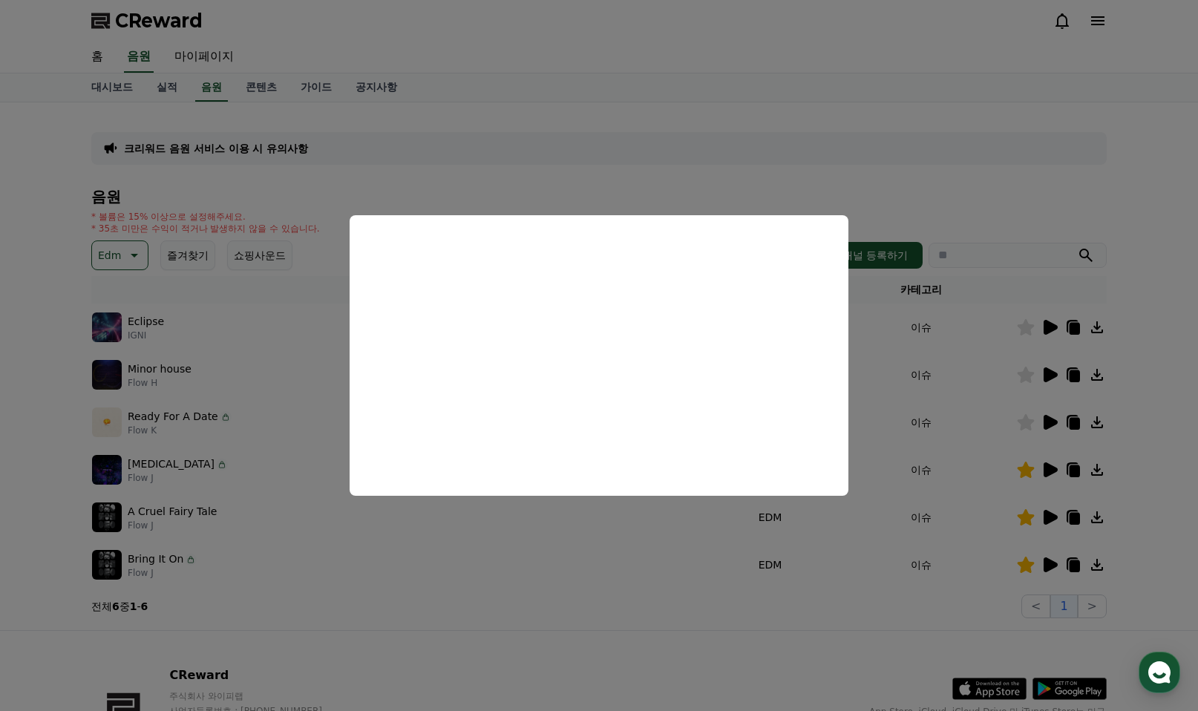
click at [1070, 371] on button "close modal" at bounding box center [599, 355] width 1198 height 711
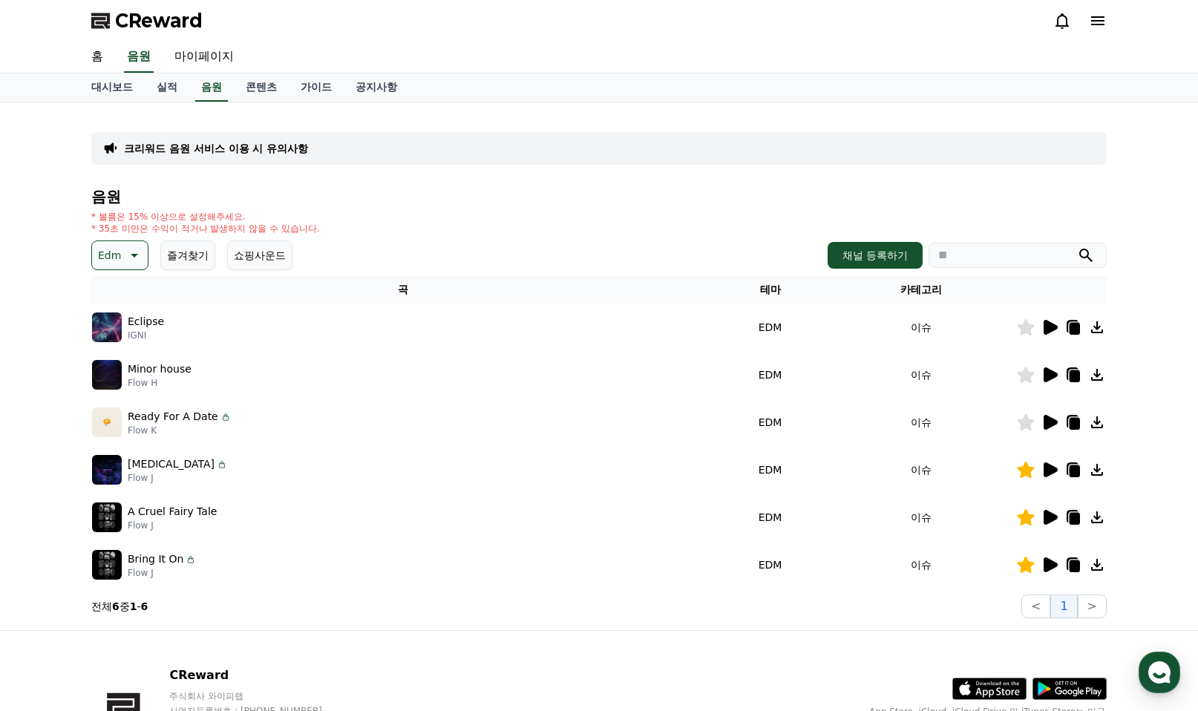
click at [1072, 376] on icon at bounding box center [1075, 376] width 10 height 12
click at [1047, 471] on icon at bounding box center [1051, 469] width 14 height 15
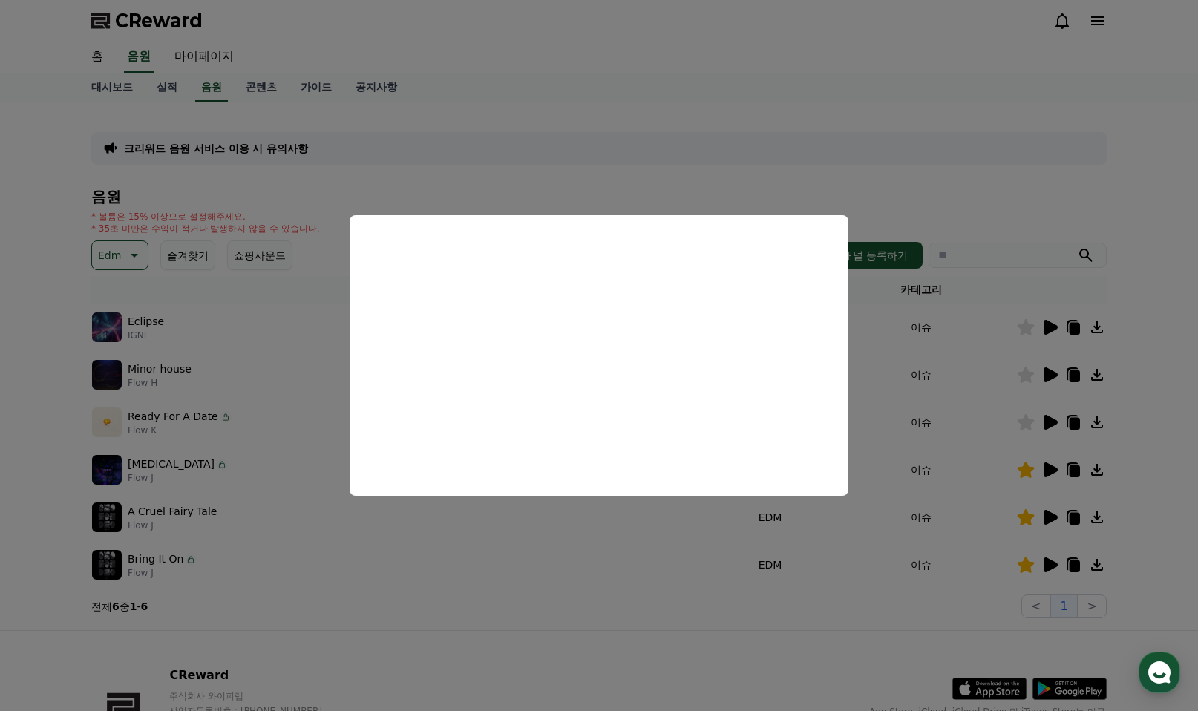
click at [604, 644] on button "close modal" at bounding box center [599, 355] width 1198 height 711
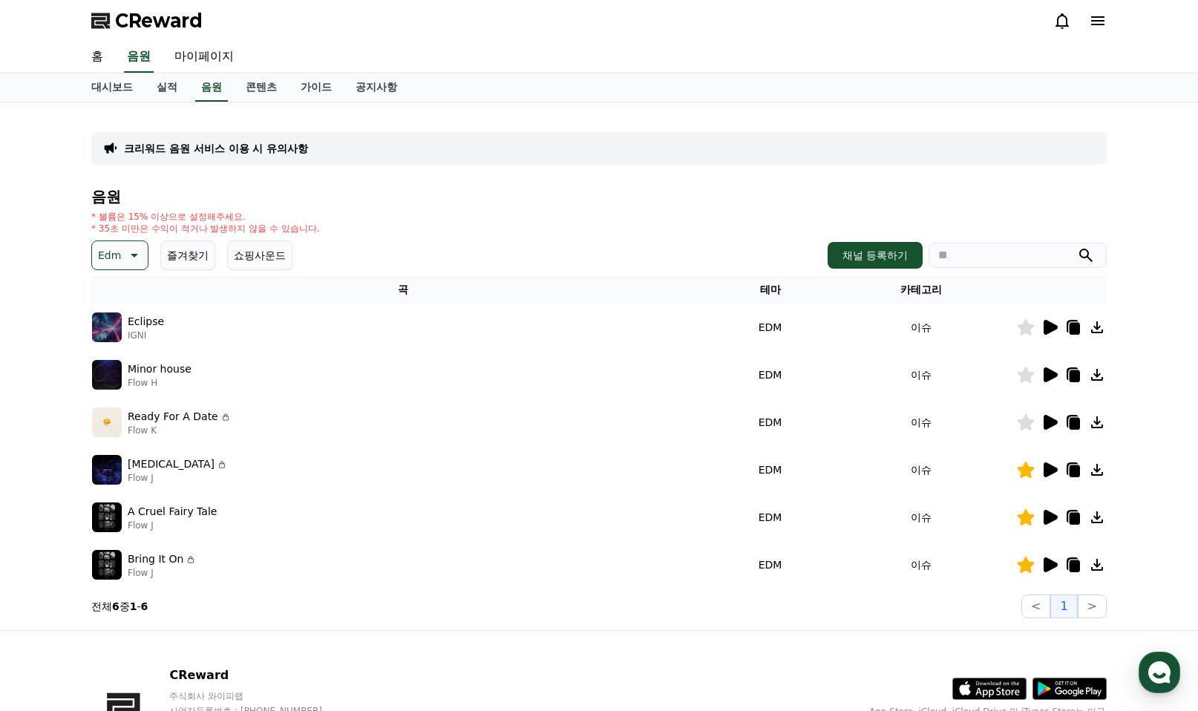
click at [1055, 563] on icon at bounding box center [1051, 564] width 14 height 15
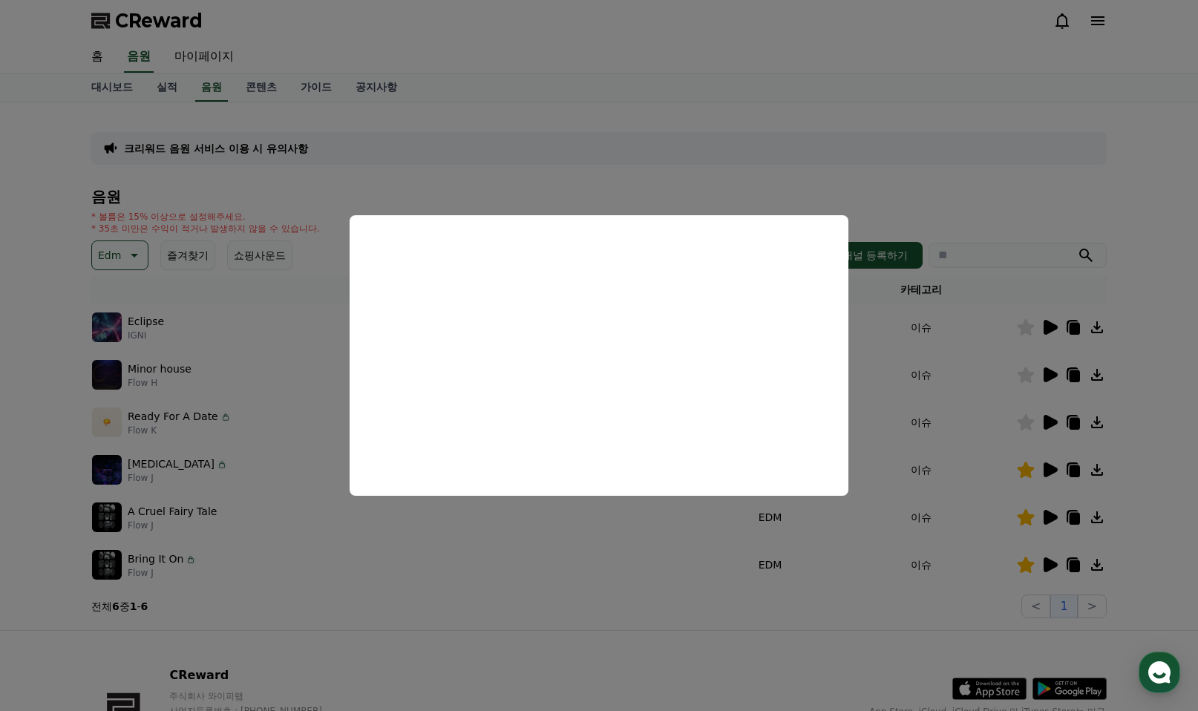
click at [560, 616] on button "close modal" at bounding box center [599, 355] width 1198 height 711
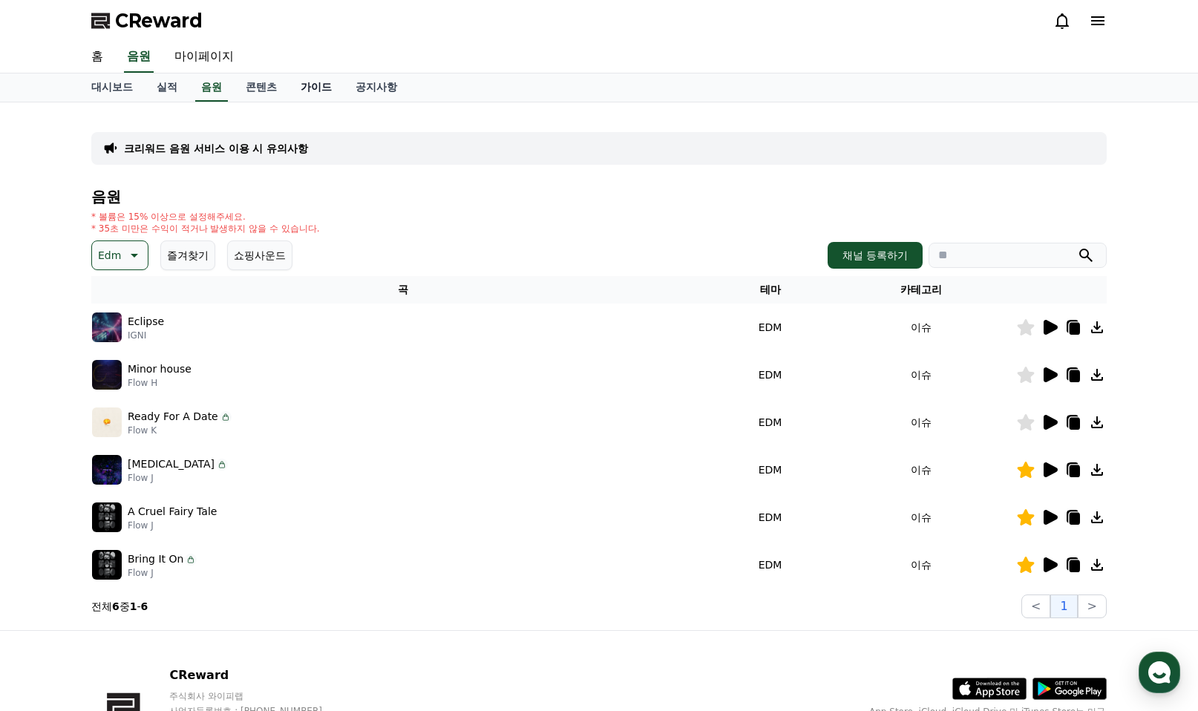
click at [318, 88] on link "가이드" at bounding box center [316, 87] width 55 height 28
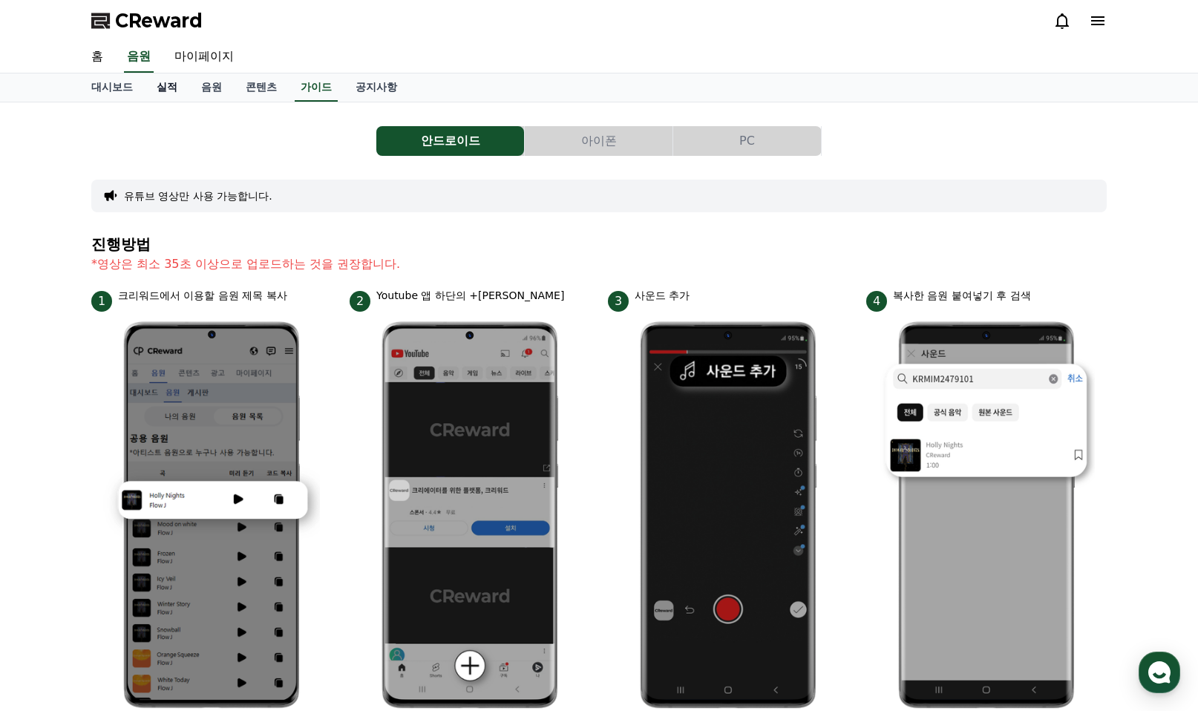
click at [169, 85] on link "실적" at bounding box center [167, 87] width 45 height 28
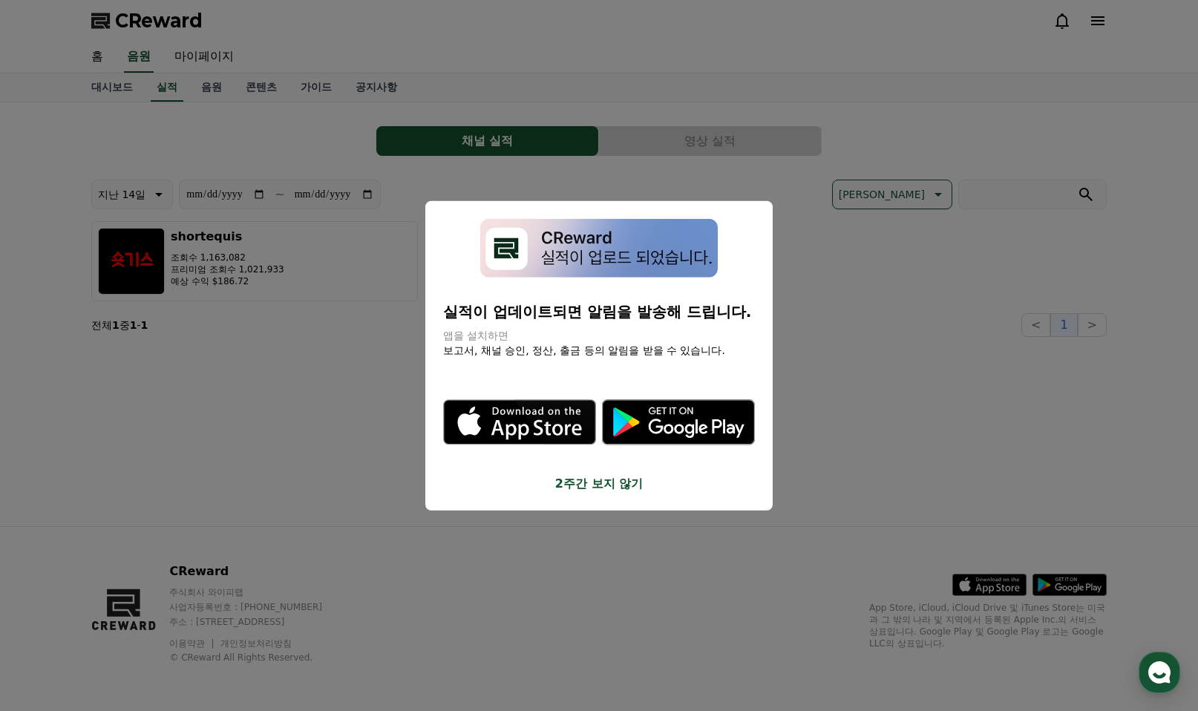
click at [585, 517] on button "close modal" at bounding box center [599, 355] width 1198 height 711
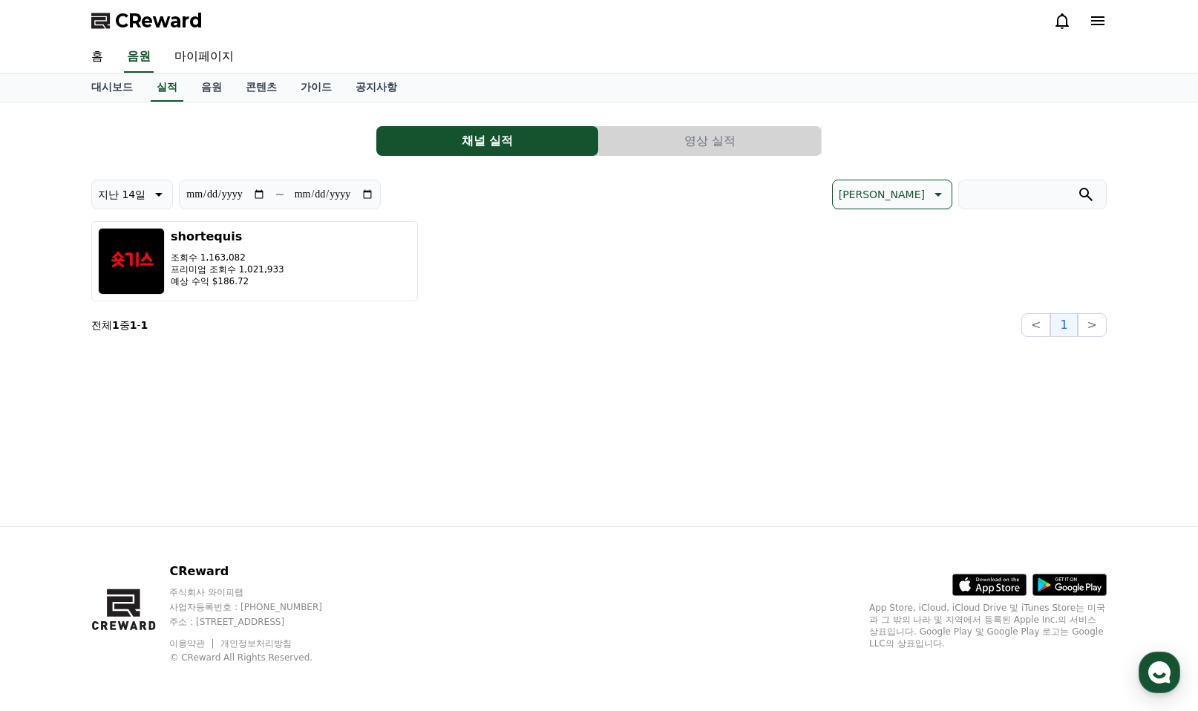
click at [597, 485] on div "**********" at bounding box center [598, 314] width 1039 height 424
click at [747, 140] on button "영상 실적" at bounding box center [710, 141] width 222 height 30
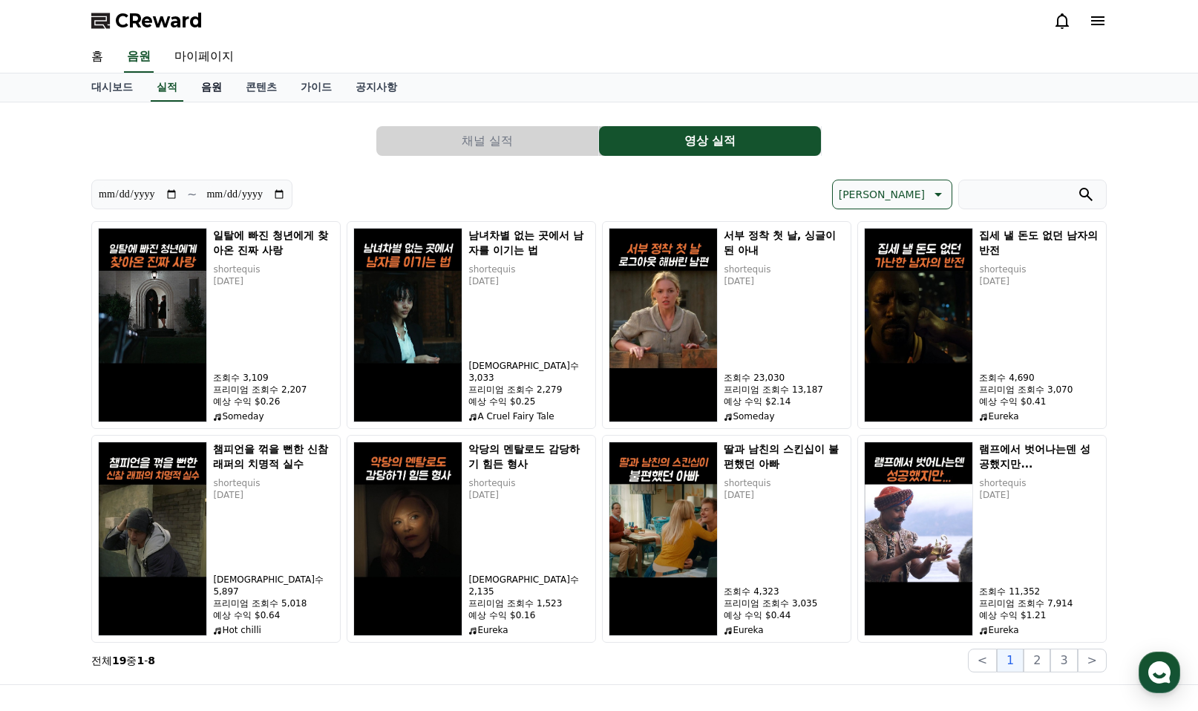
click at [205, 89] on link "음원" at bounding box center [211, 87] width 45 height 28
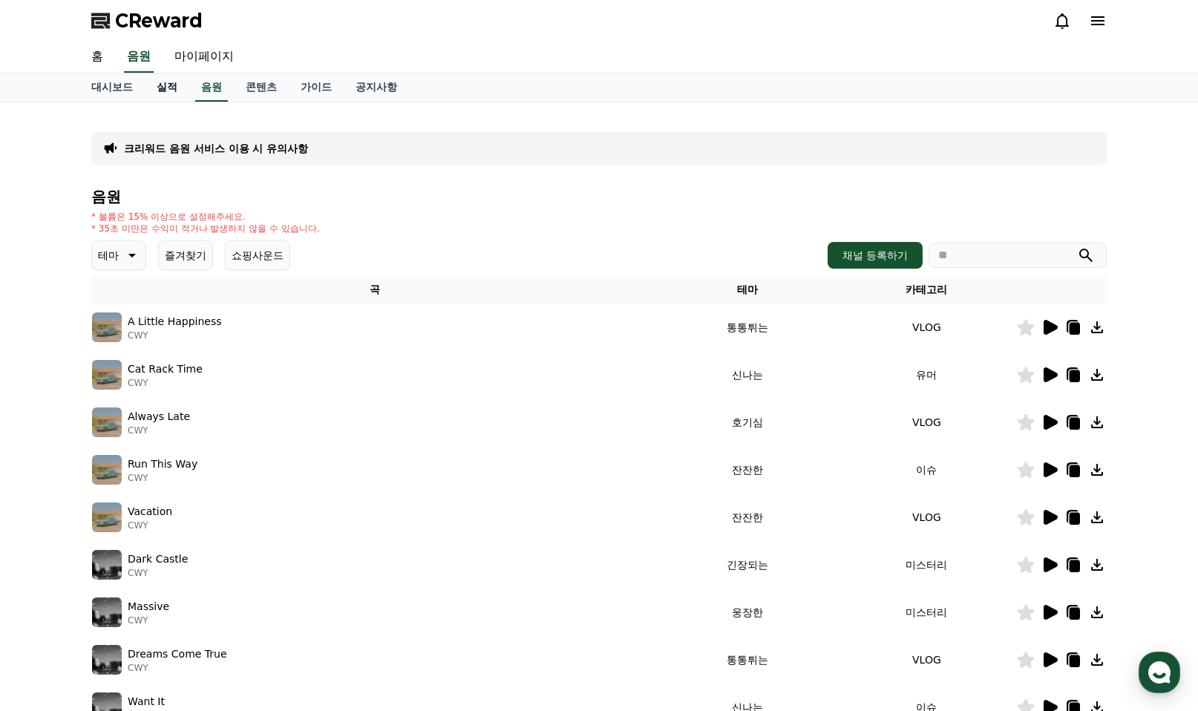
click at [169, 92] on link "실적" at bounding box center [167, 87] width 45 height 28
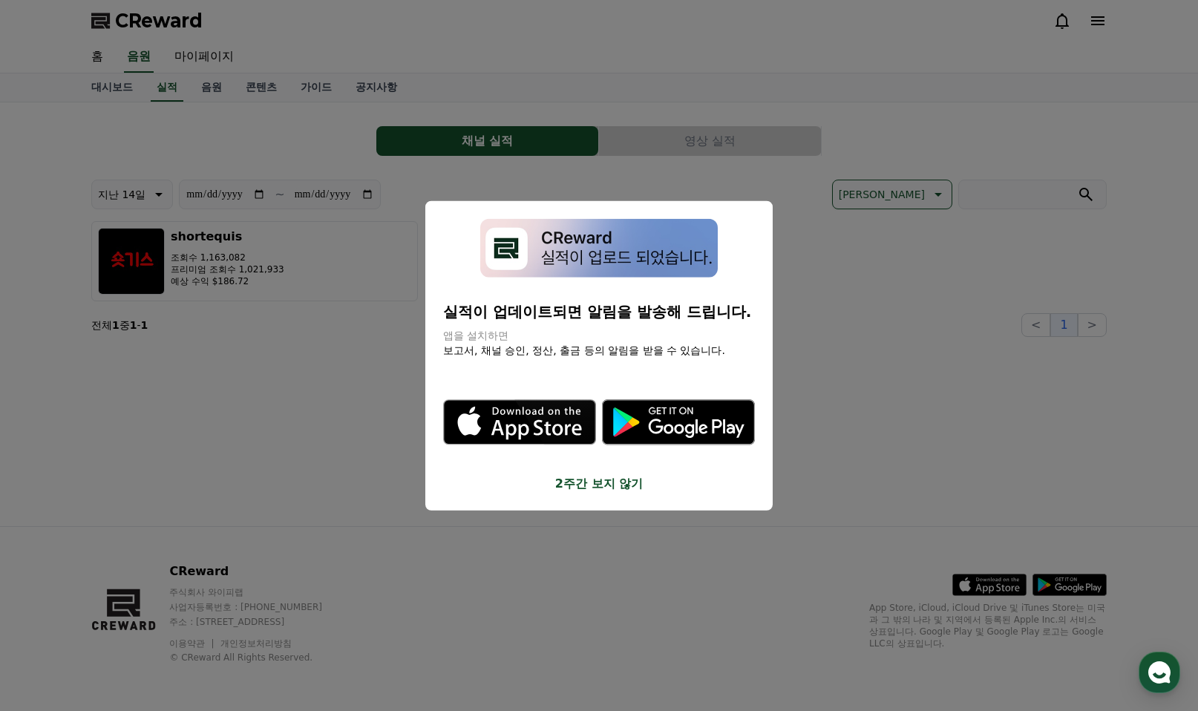
click at [607, 484] on button "2주간 보지 않기" at bounding box center [599, 483] width 312 height 18
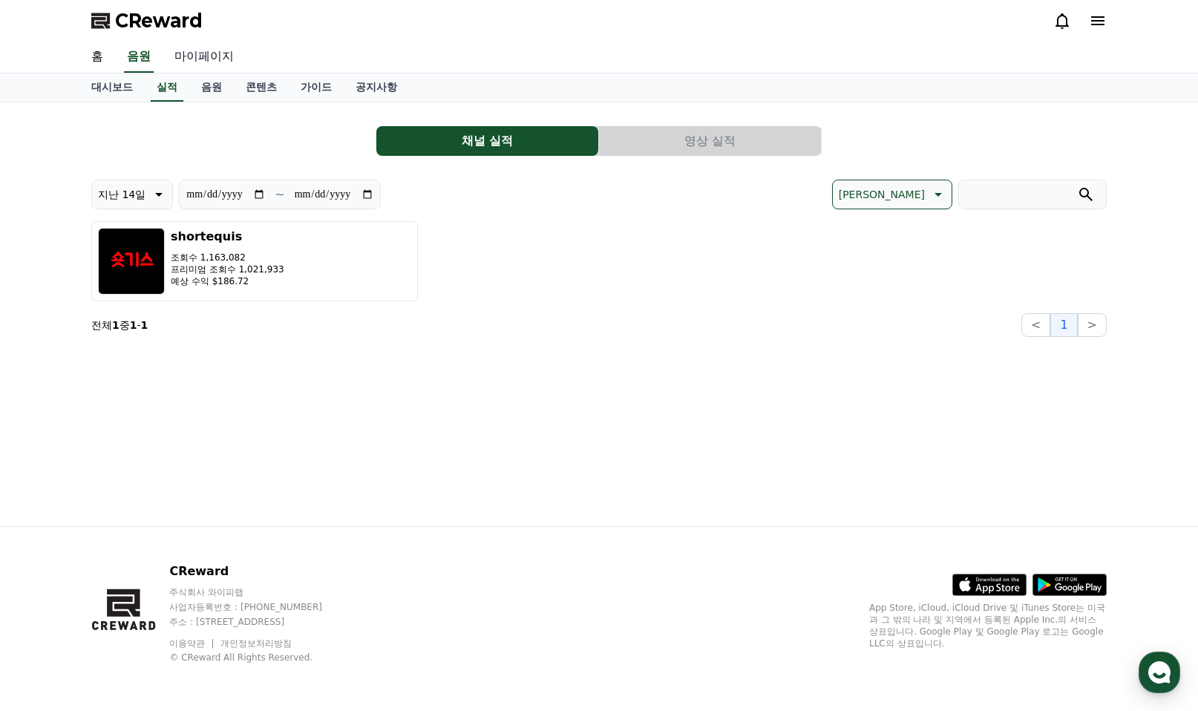
click at [193, 51] on link "마이페이지" at bounding box center [204, 57] width 83 height 31
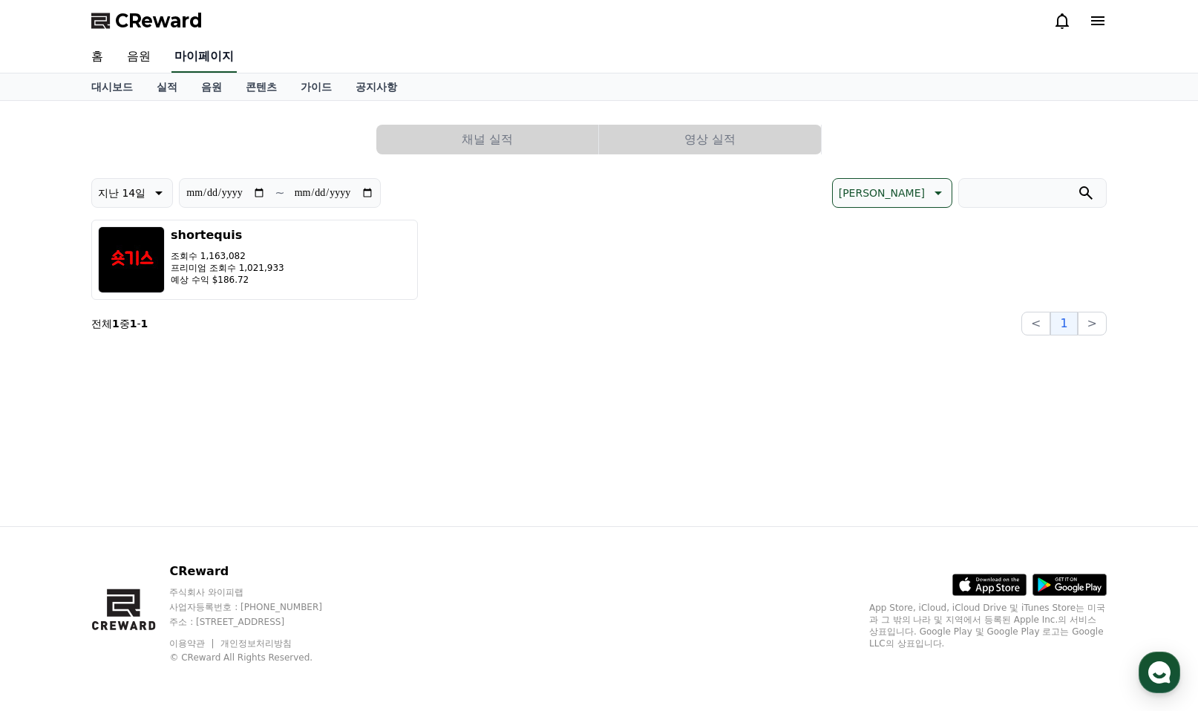
select select "**********"
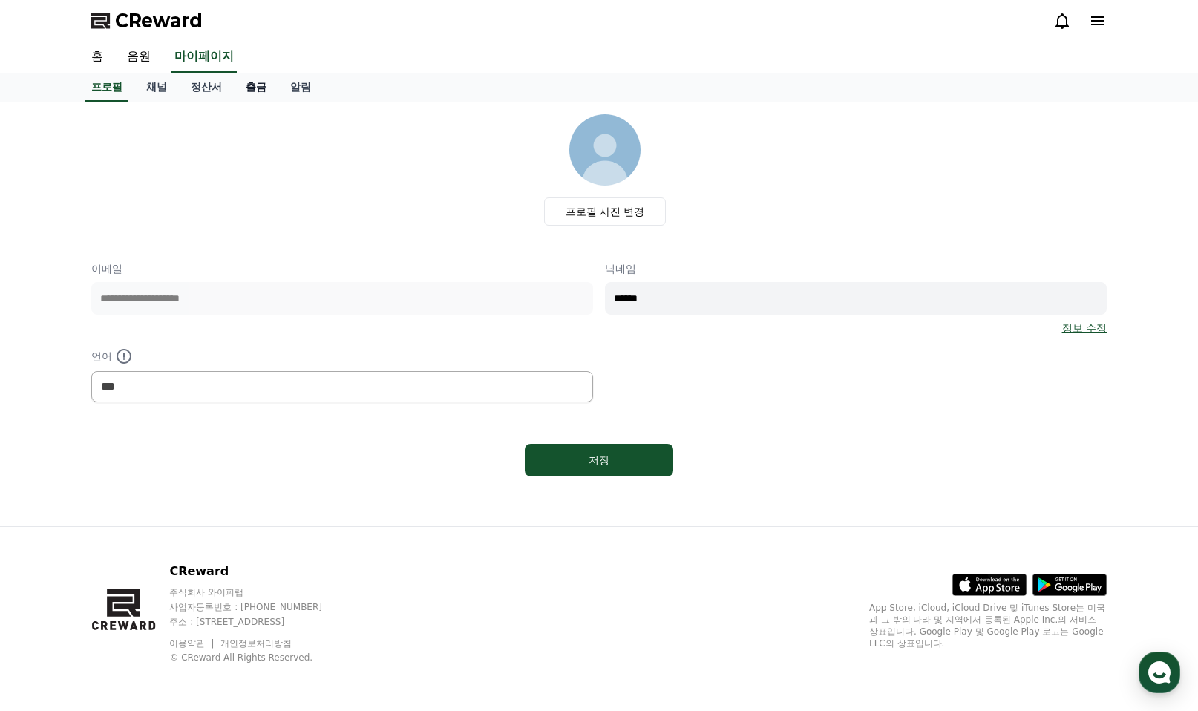
click at [259, 87] on link "출금" at bounding box center [256, 87] width 45 height 28
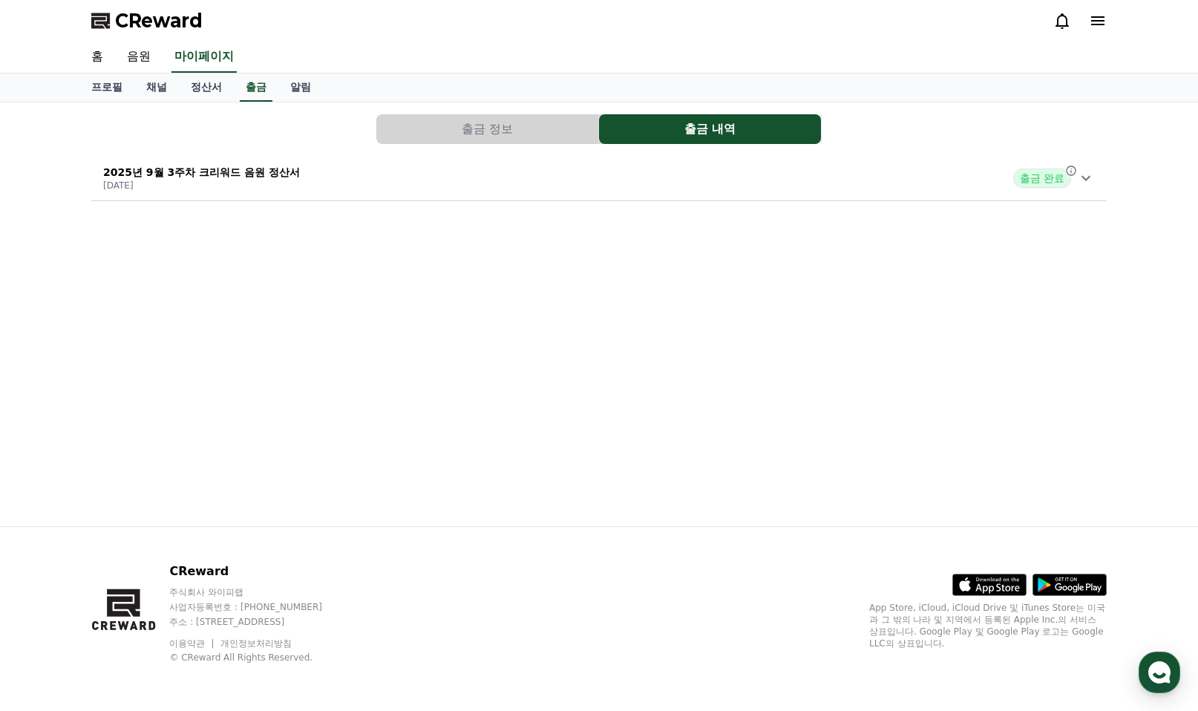
click at [488, 124] on button "출금 정보" at bounding box center [487, 129] width 222 height 30
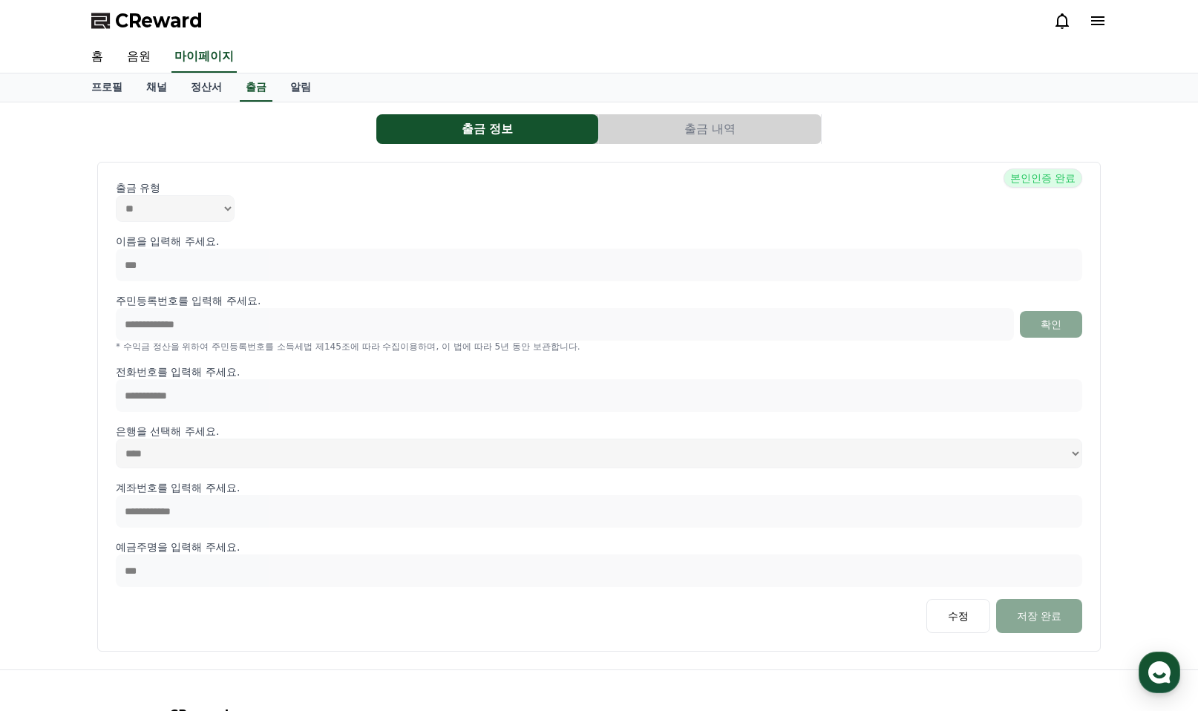
click at [720, 124] on button "출금 내역" at bounding box center [710, 129] width 222 height 30
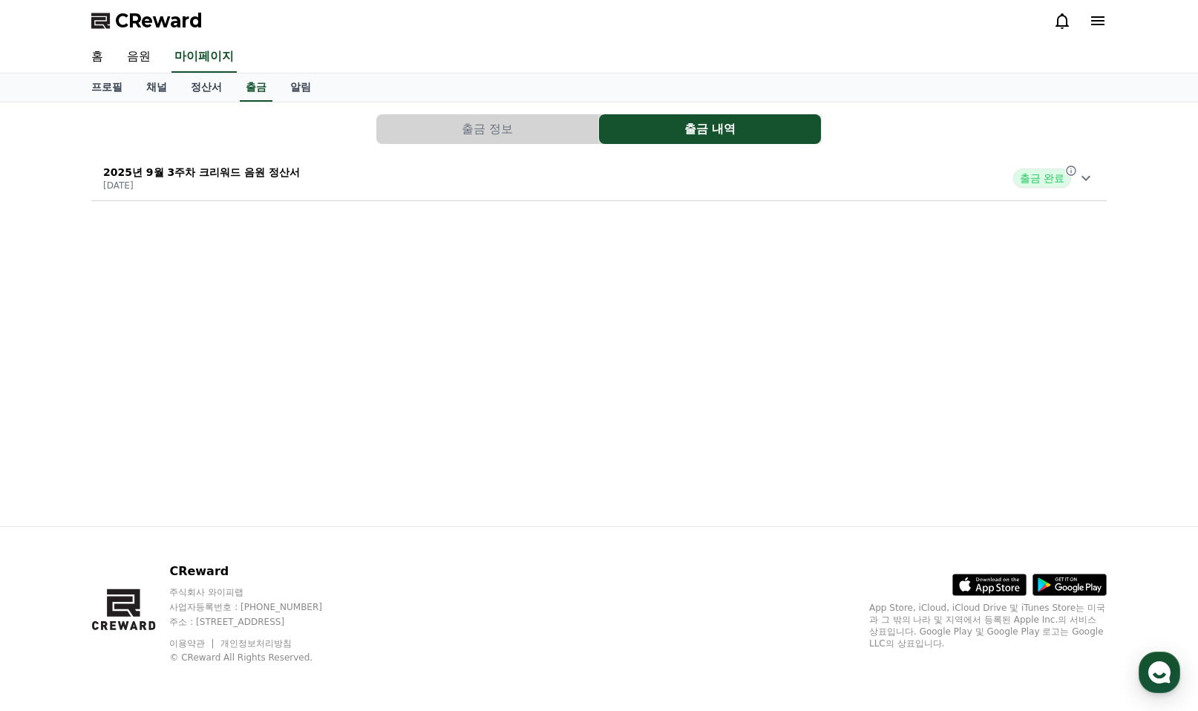
click at [312, 301] on div "출금 정보 출금 내역 2025년 9월 3주차 크리워드 음원 정산서 [DATE] 출금 완료" at bounding box center [598, 314] width 1039 height 424
click at [99, 58] on link "홈" at bounding box center [97, 57] width 36 height 31
